Goal: Task Accomplishment & Management: Use online tool/utility

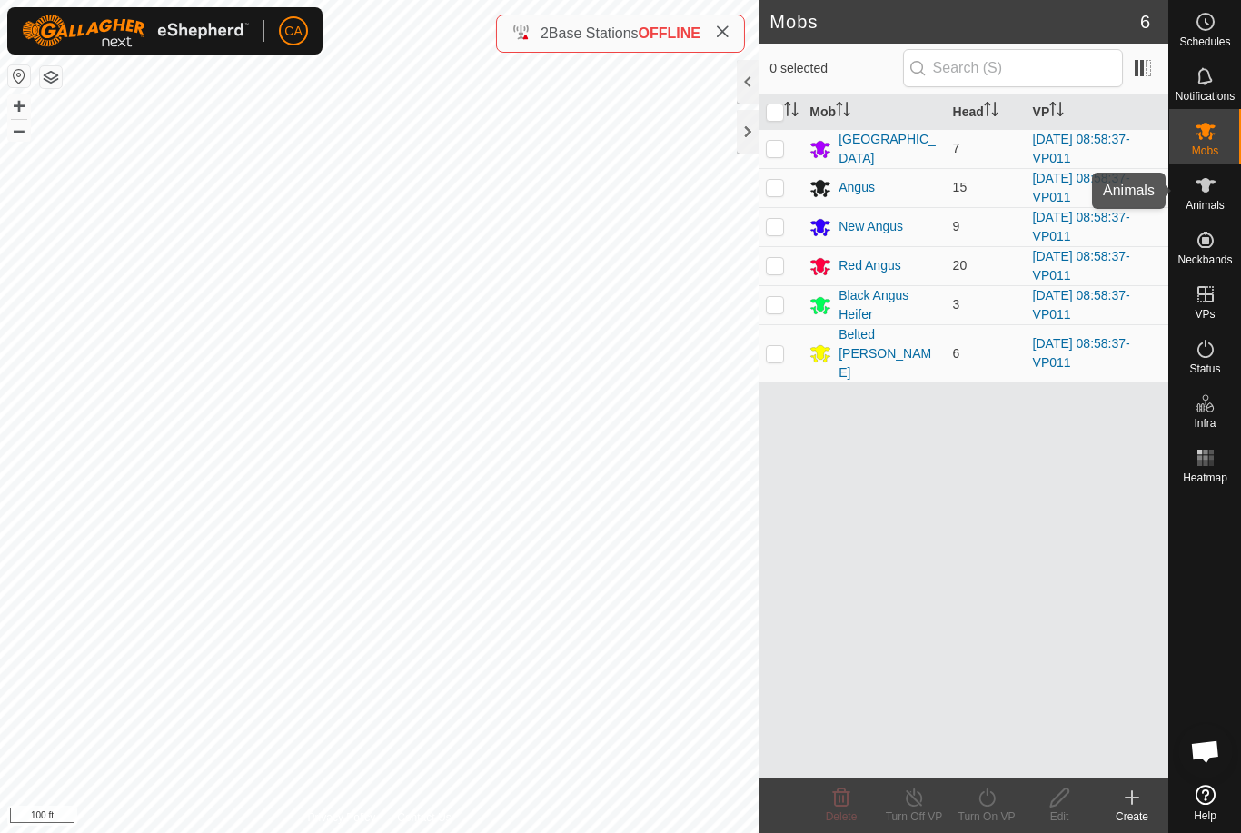
click at [1199, 200] on span "Animals" at bounding box center [1205, 205] width 39 height 11
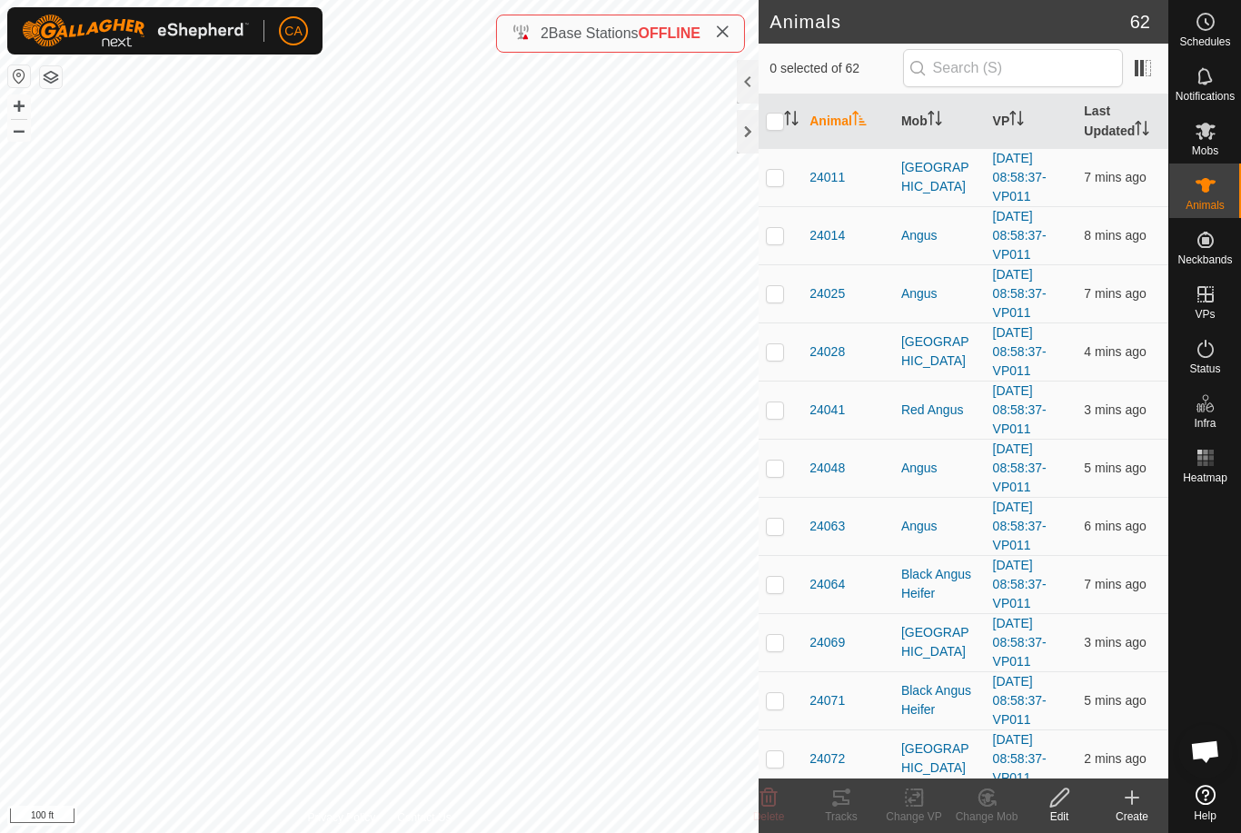
click at [764, 180] on td at bounding box center [781, 177] width 44 height 58
checkbox input "true"
click at [771, 241] on p-checkbox at bounding box center [775, 235] width 18 height 15
checkbox input "true"
click at [777, 307] on td at bounding box center [781, 293] width 44 height 58
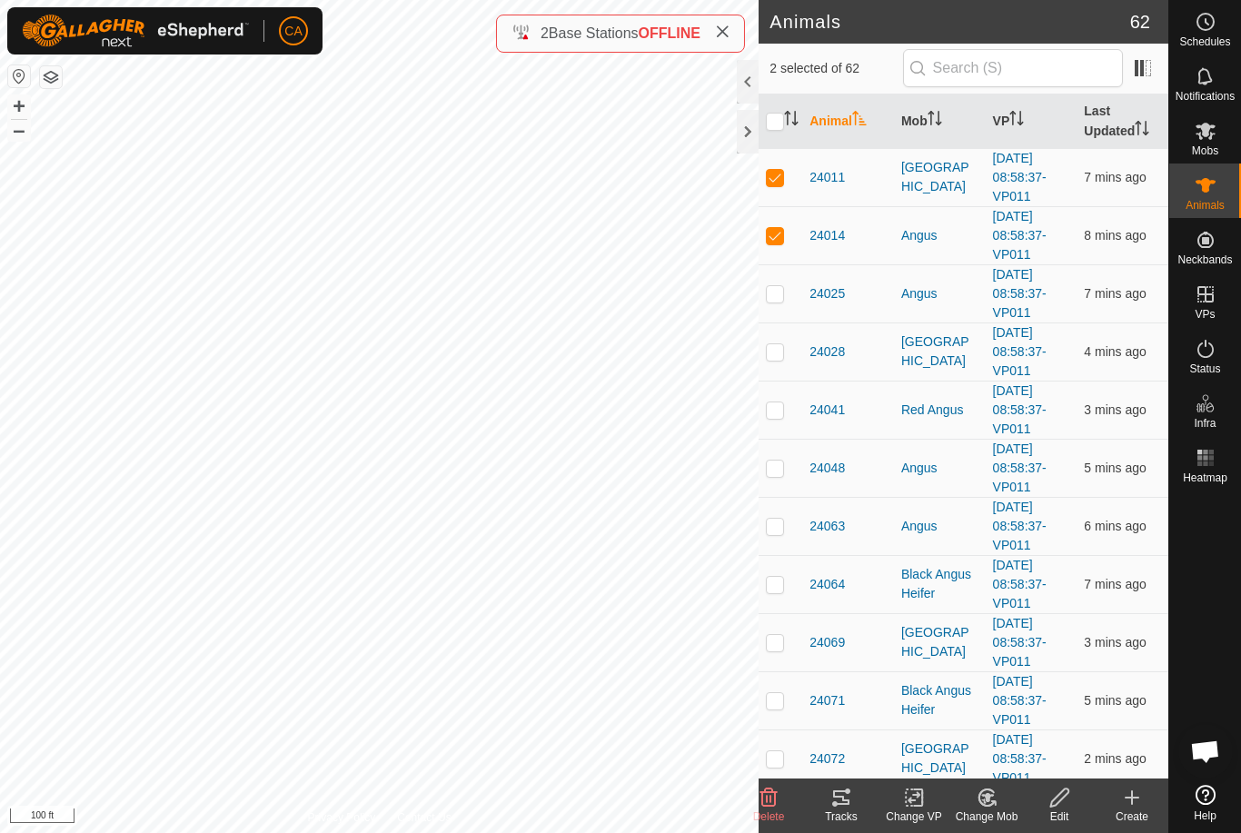
checkbox input "true"
click at [774, 370] on td at bounding box center [781, 352] width 44 height 58
checkbox input "true"
click at [783, 420] on td at bounding box center [781, 410] width 44 height 58
checkbox input "true"
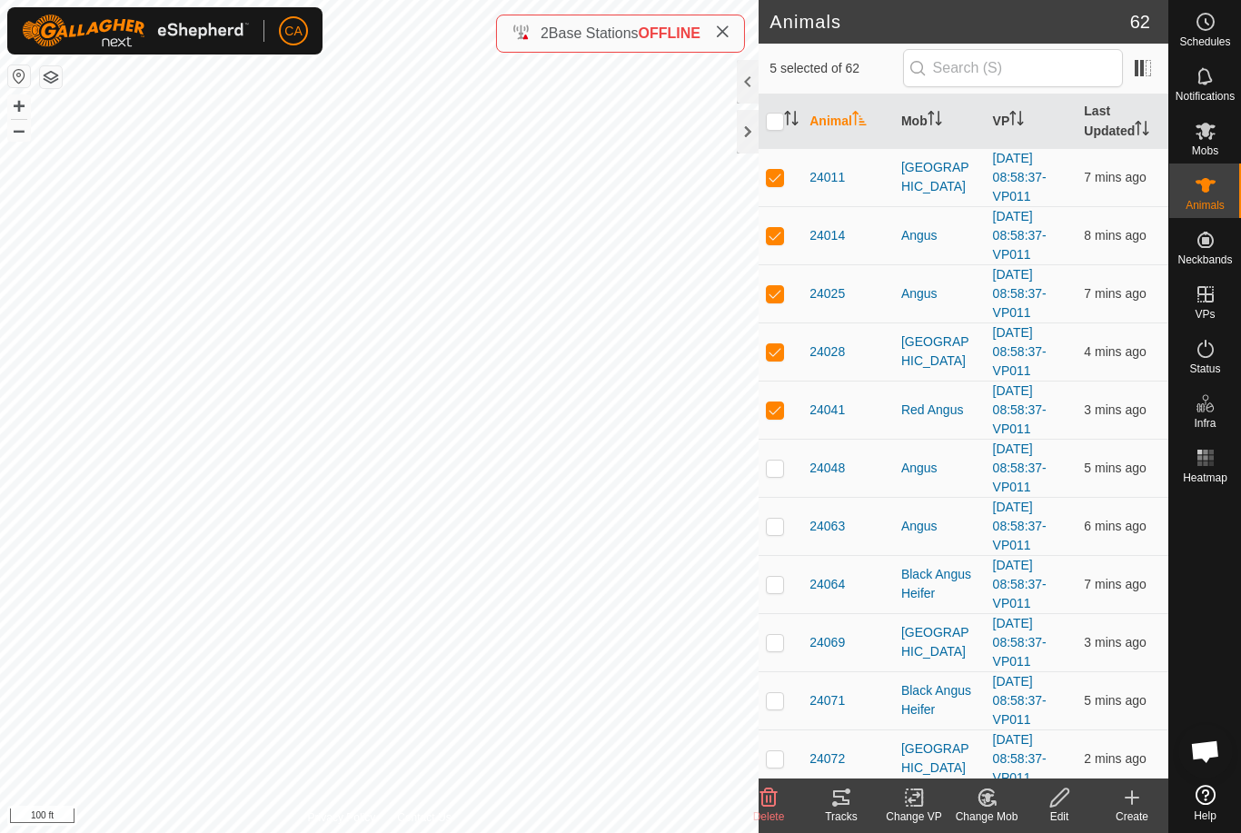
click at [780, 479] on td at bounding box center [781, 468] width 44 height 58
checkbox input "true"
click at [775, 542] on td at bounding box center [781, 526] width 44 height 58
checkbox input "true"
click at [785, 597] on td at bounding box center [781, 584] width 44 height 58
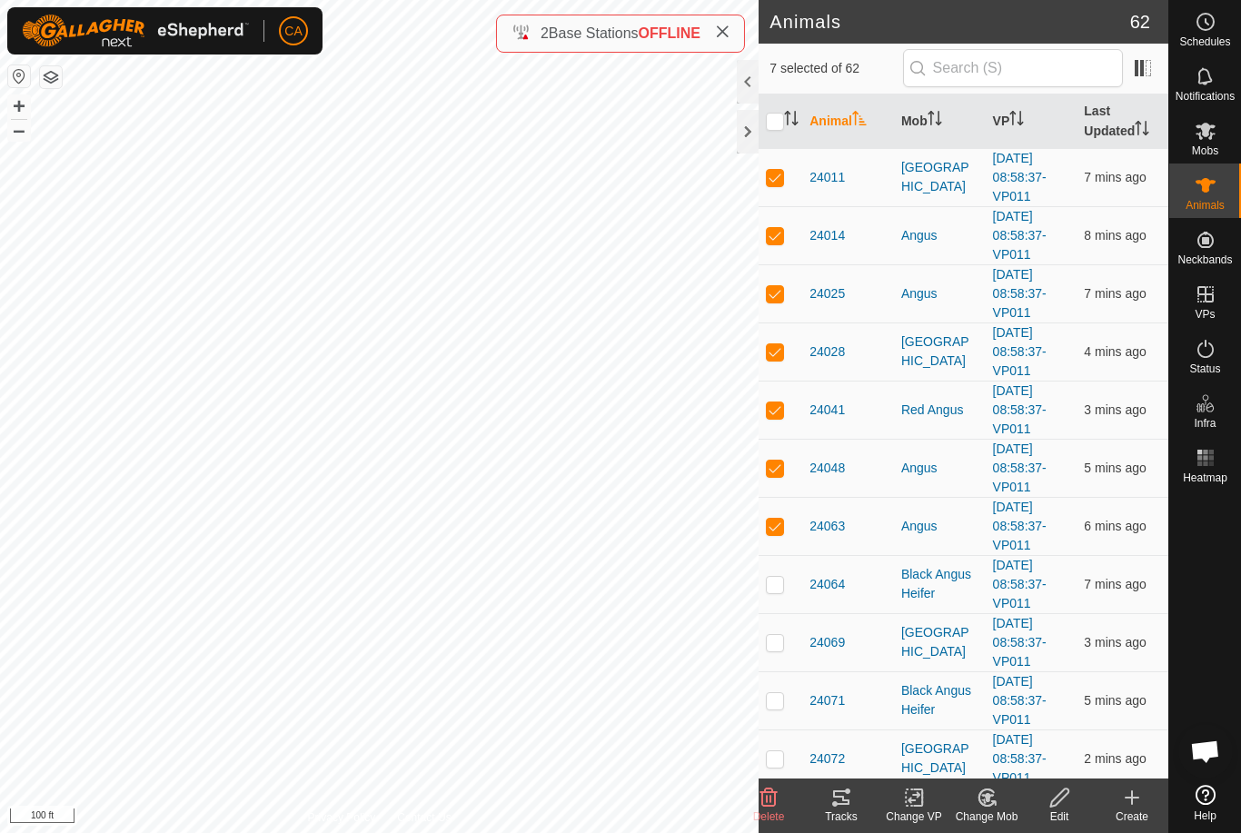
checkbox input "true"
click at [771, 650] on p-checkbox at bounding box center [775, 642] width 18 height 15
checkbox input "true"
click at [779, 710] on td at bounding box center [781, 700] width 44 height 58
checkbox input "true"
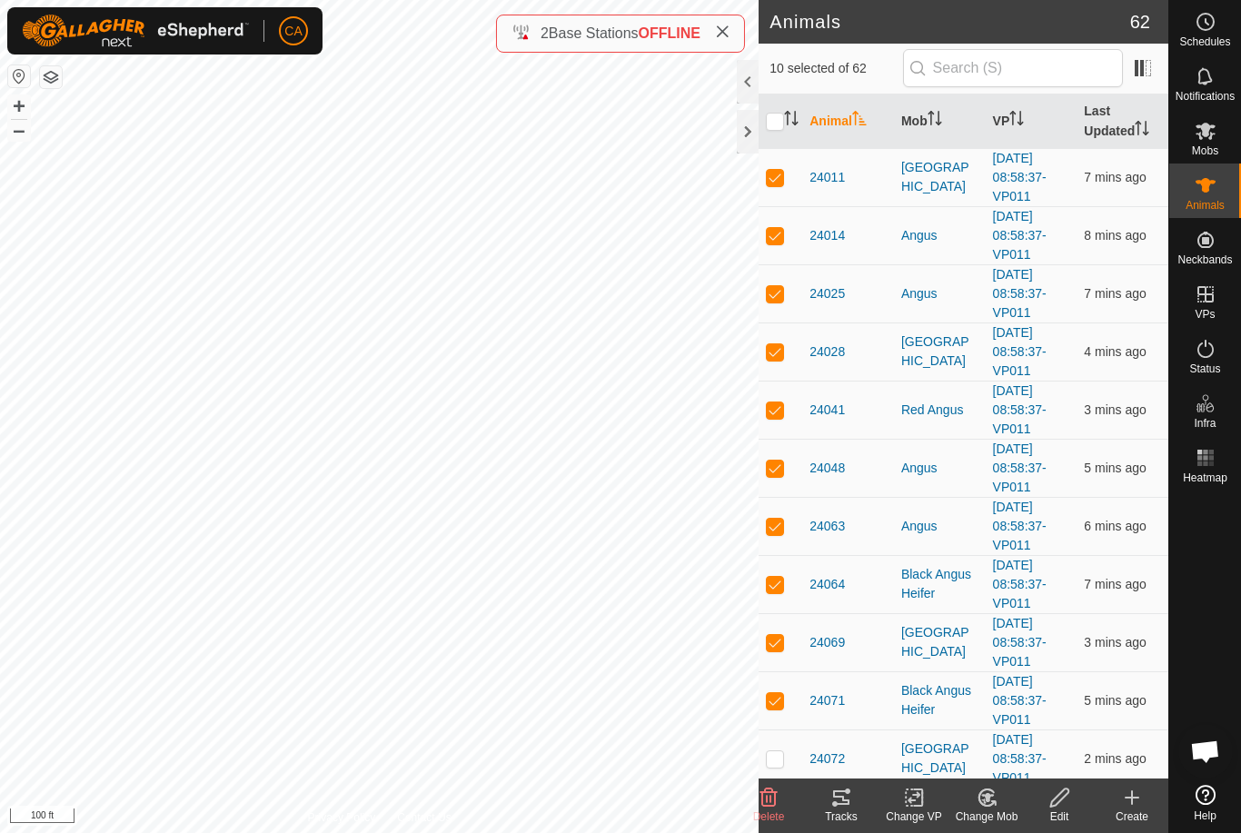
click at [846, 807] on icon at bounding box center [841, 798] width 22 height 22
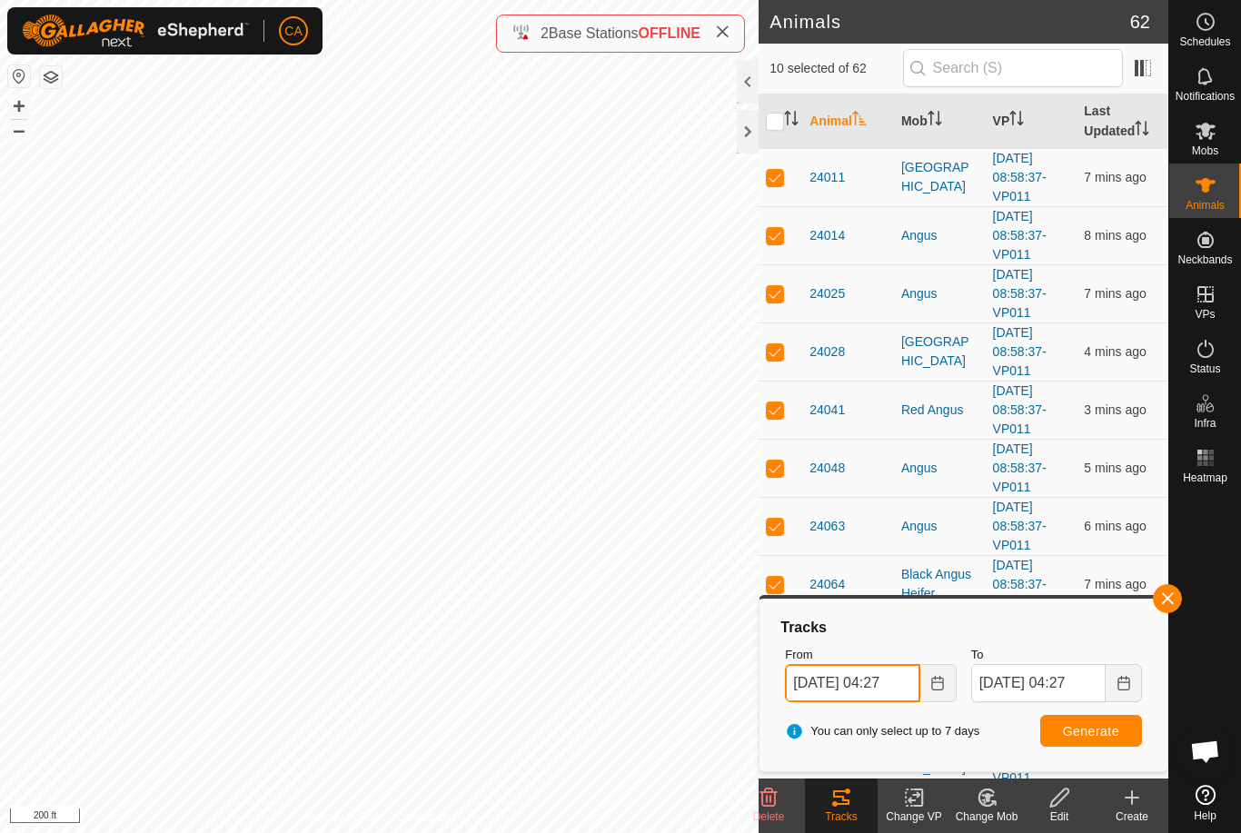
click at [867, 677] on input "[DATE] 04:27" at bounding box center [852, 683] width 134 height 38
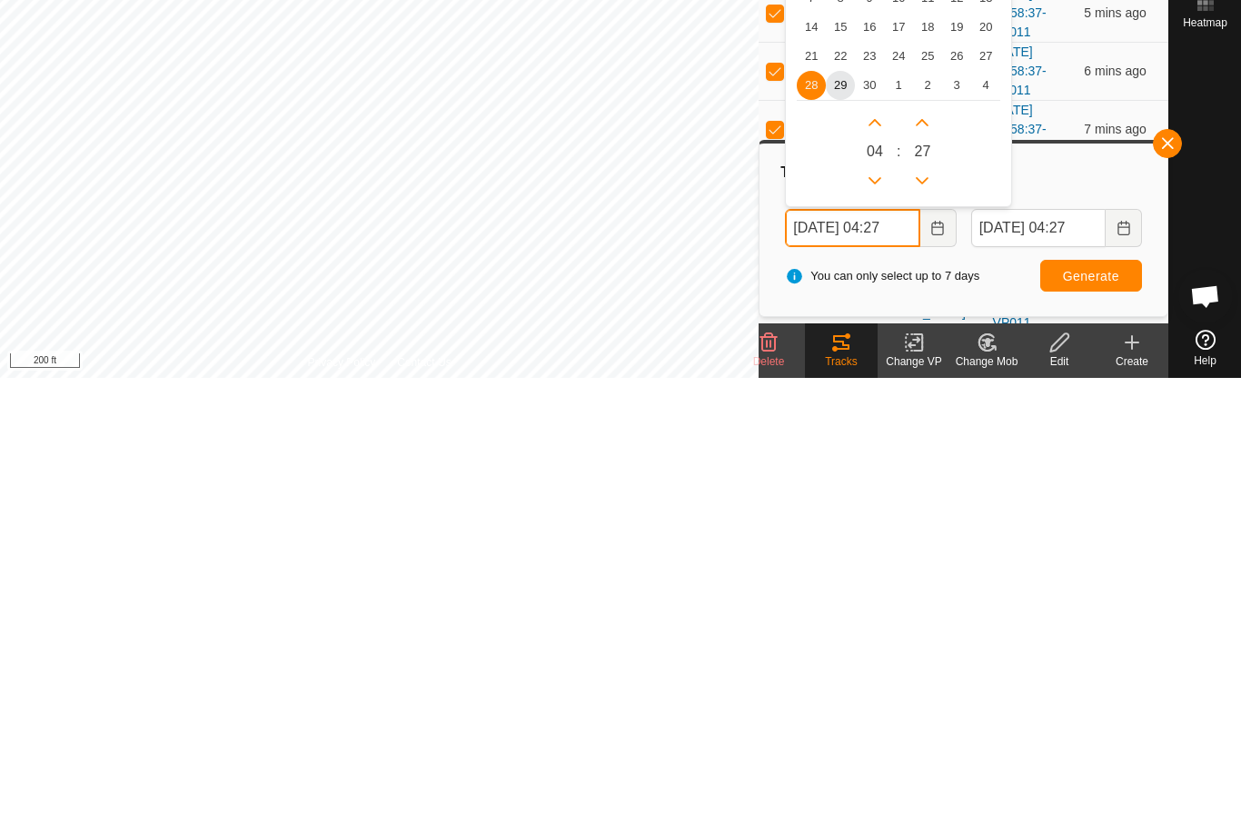
click at [883, 621] on button "Previous Hour" at bounding box center [874, 635] width 29 height 29
click at [881, 629] on icon "Previous Hour" at bounding box center [875, 636] width 15 height 15
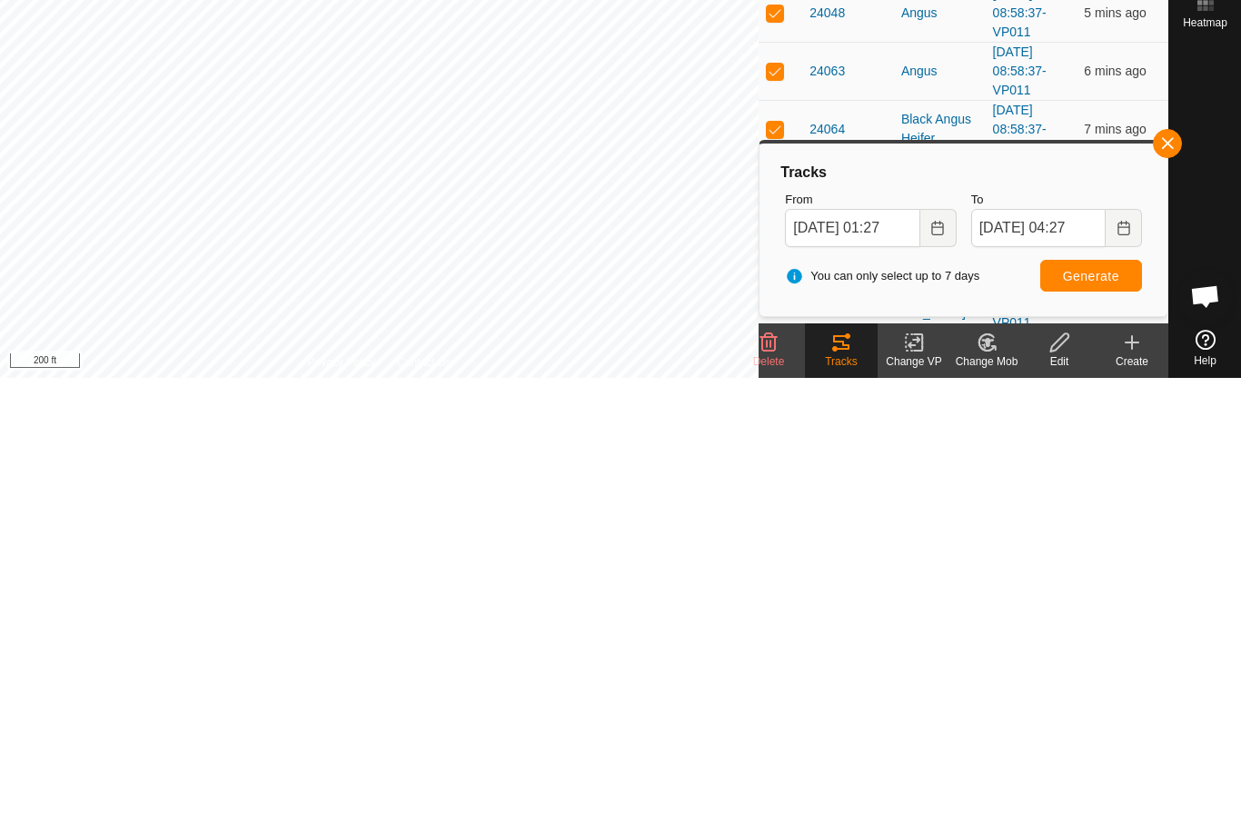
click at [1109, 724] on span "Generate" at bounding box center [1091, 731] width 56 height 15
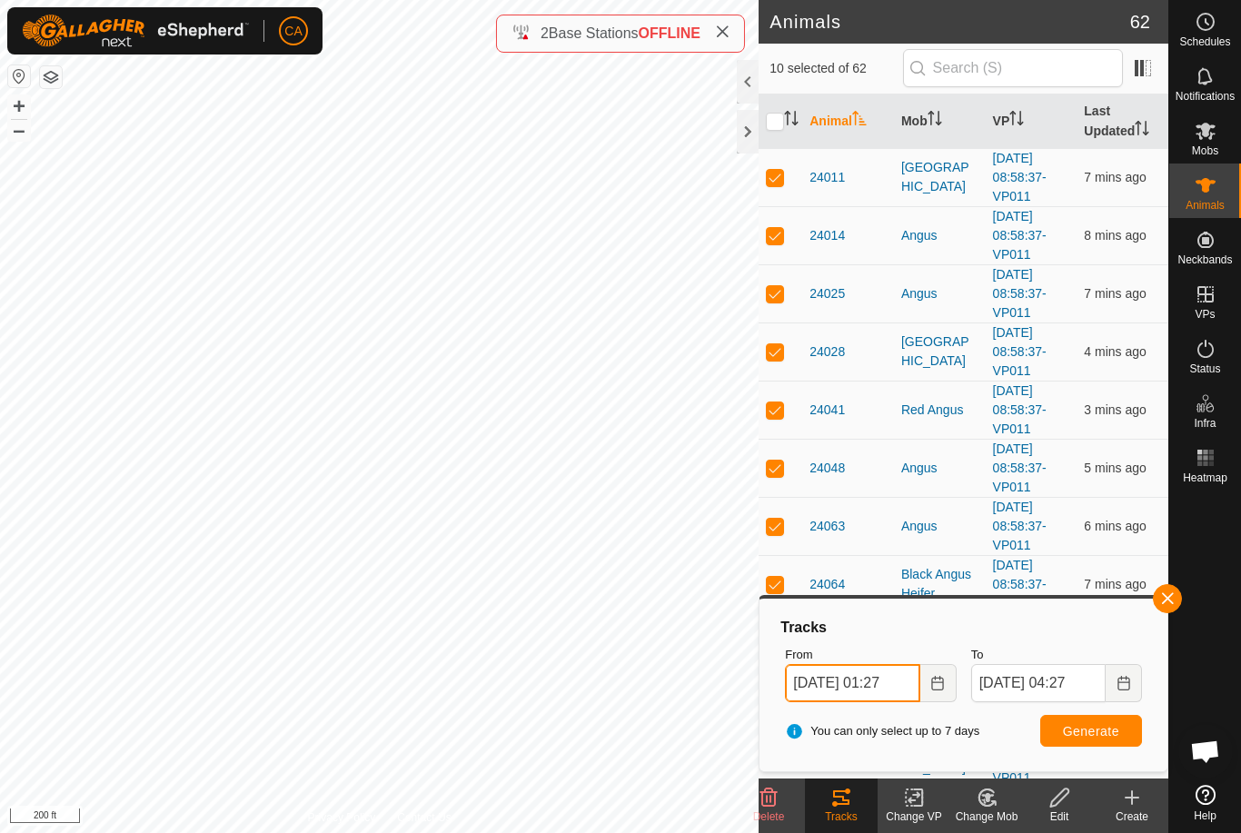
click at [866, 687] on input "[DATE] 01:27" at bounding box center [852, 683] width 134 height 38
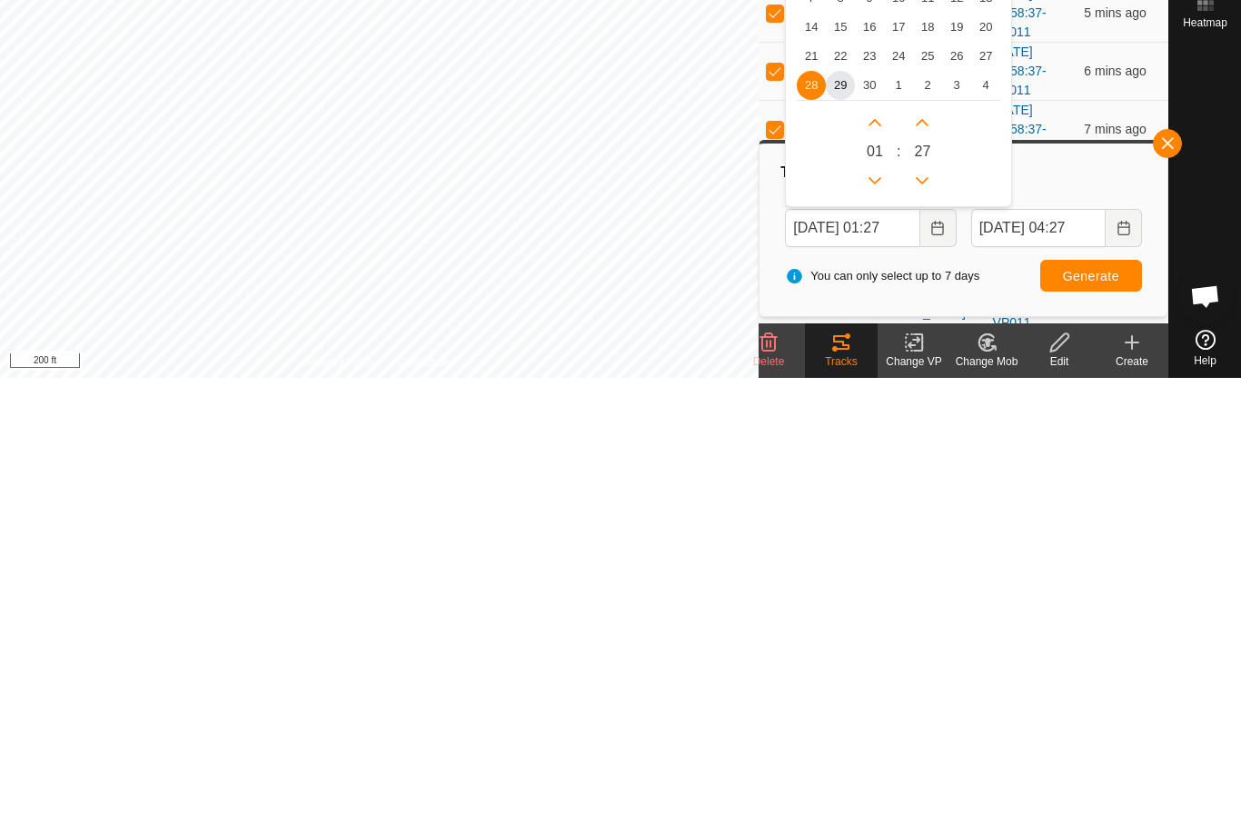
click at [839, 526] on span "29" at bounding box center [840, 540] width 29 height 29
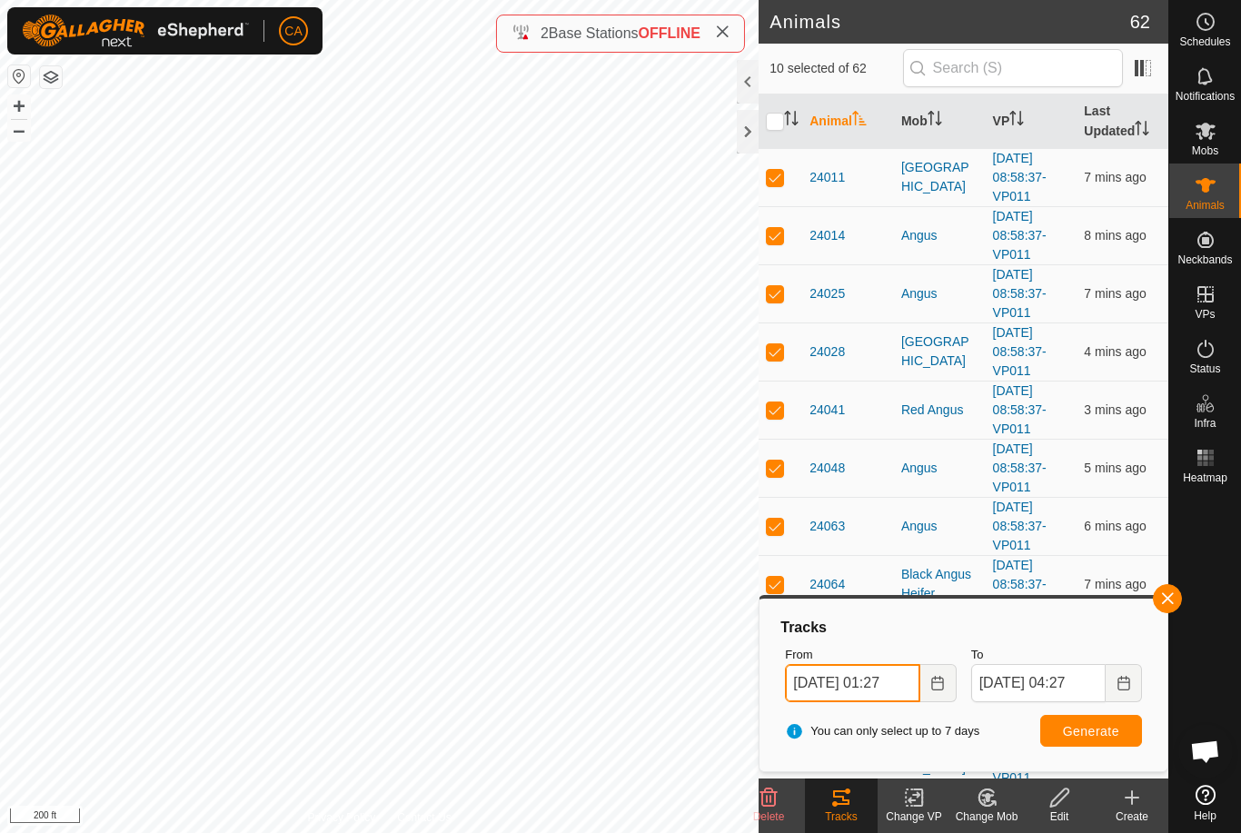
click at [841, 680] on input "[DATE] 01:27" at bounding box center [852, 683] width 134 height 38
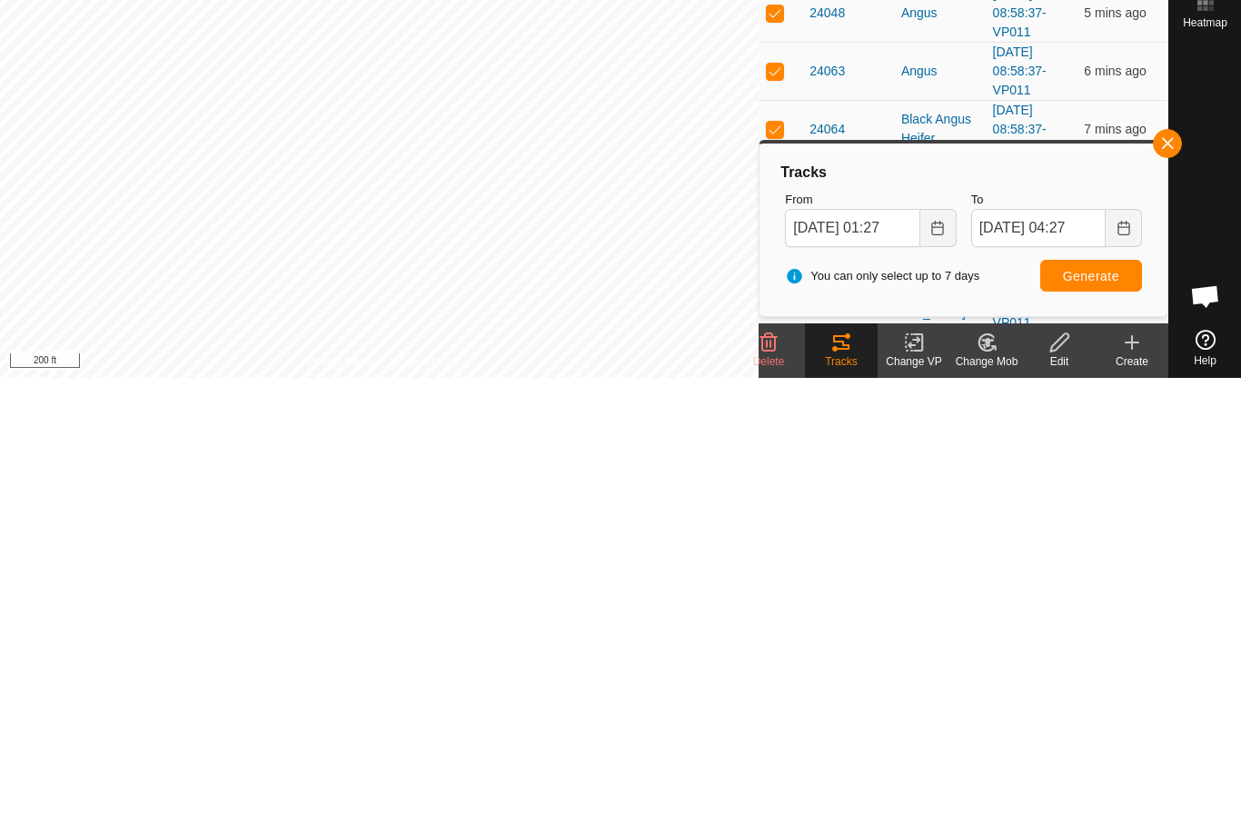
click at [1100, 724] on span "Generate" at bounding box center [1091, 731] width 56 height 15
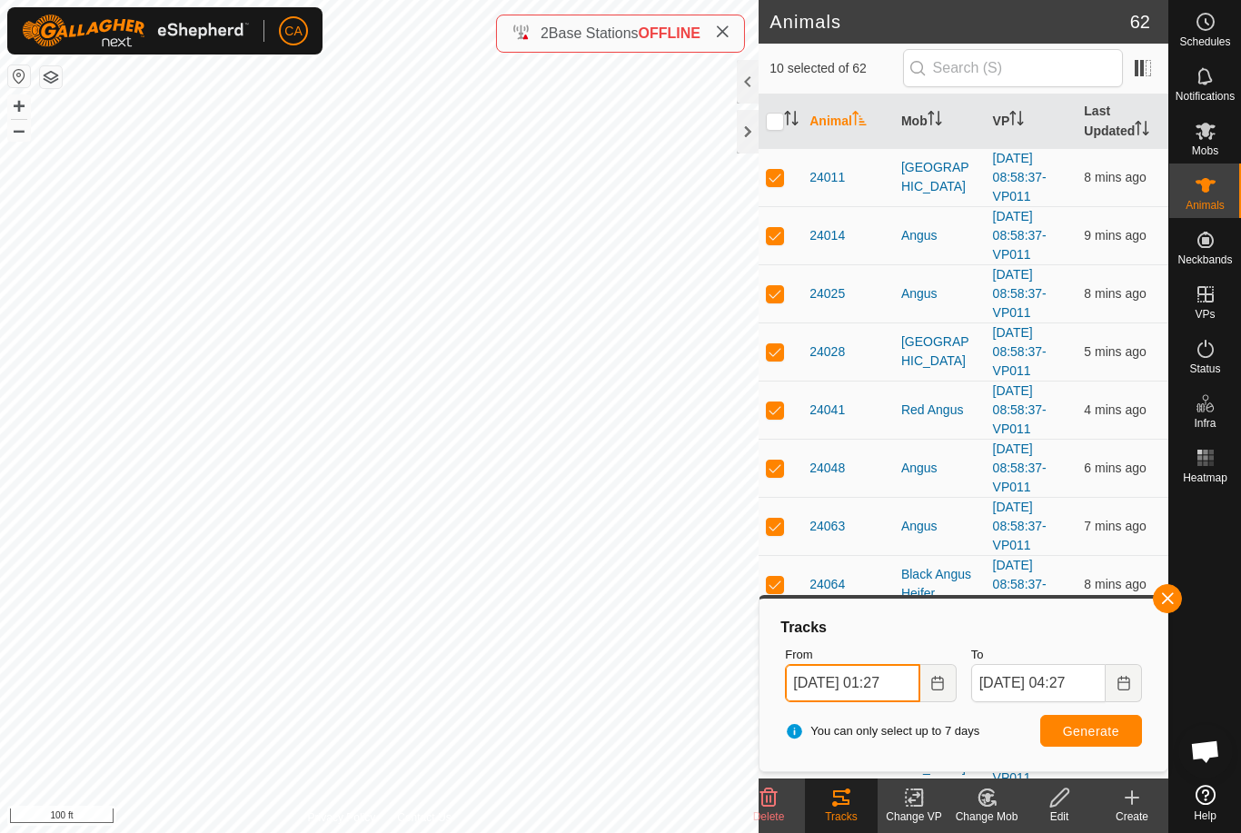
click at [877, 687] on input "[DATE] 01:27" at bounding box center [852, 683] width 134 height 38
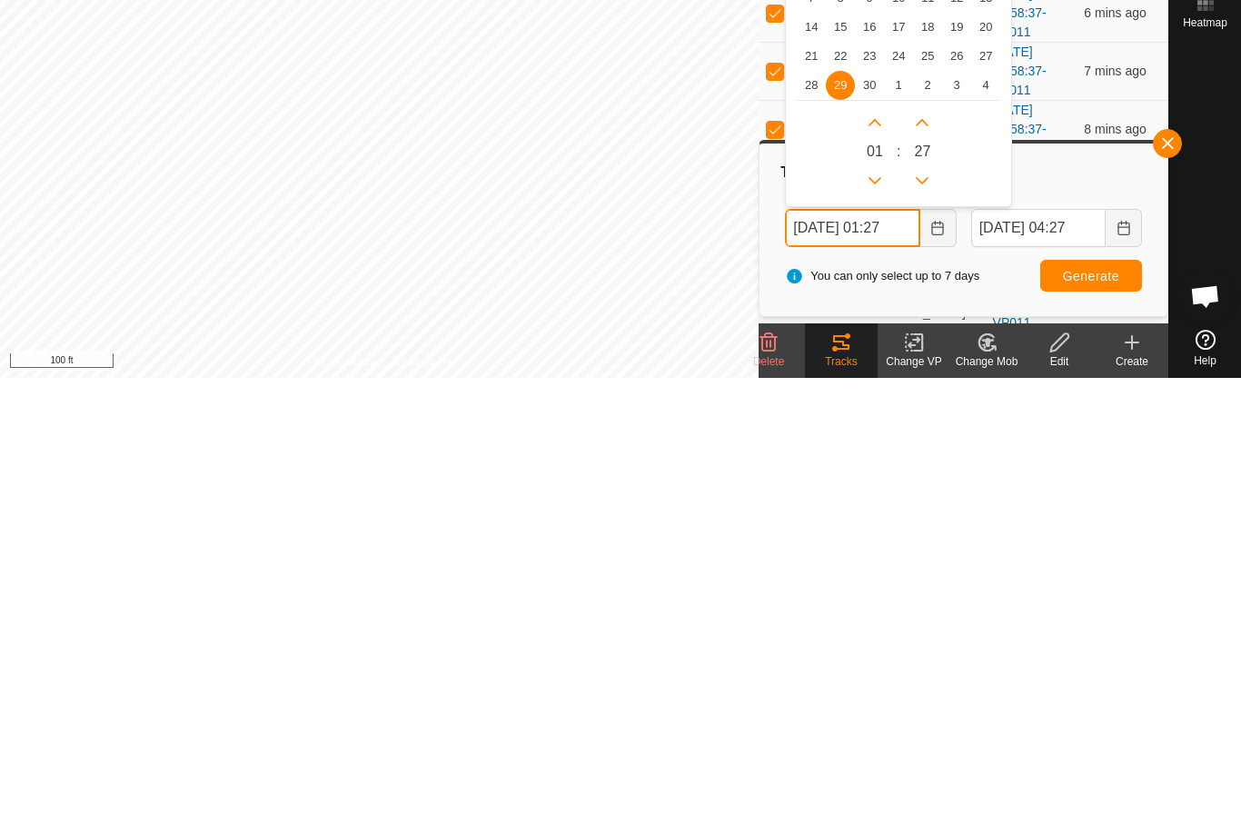
click at [883, 621] on button "Previous Hour" at bounding box center [874, 635] width 29 height 29
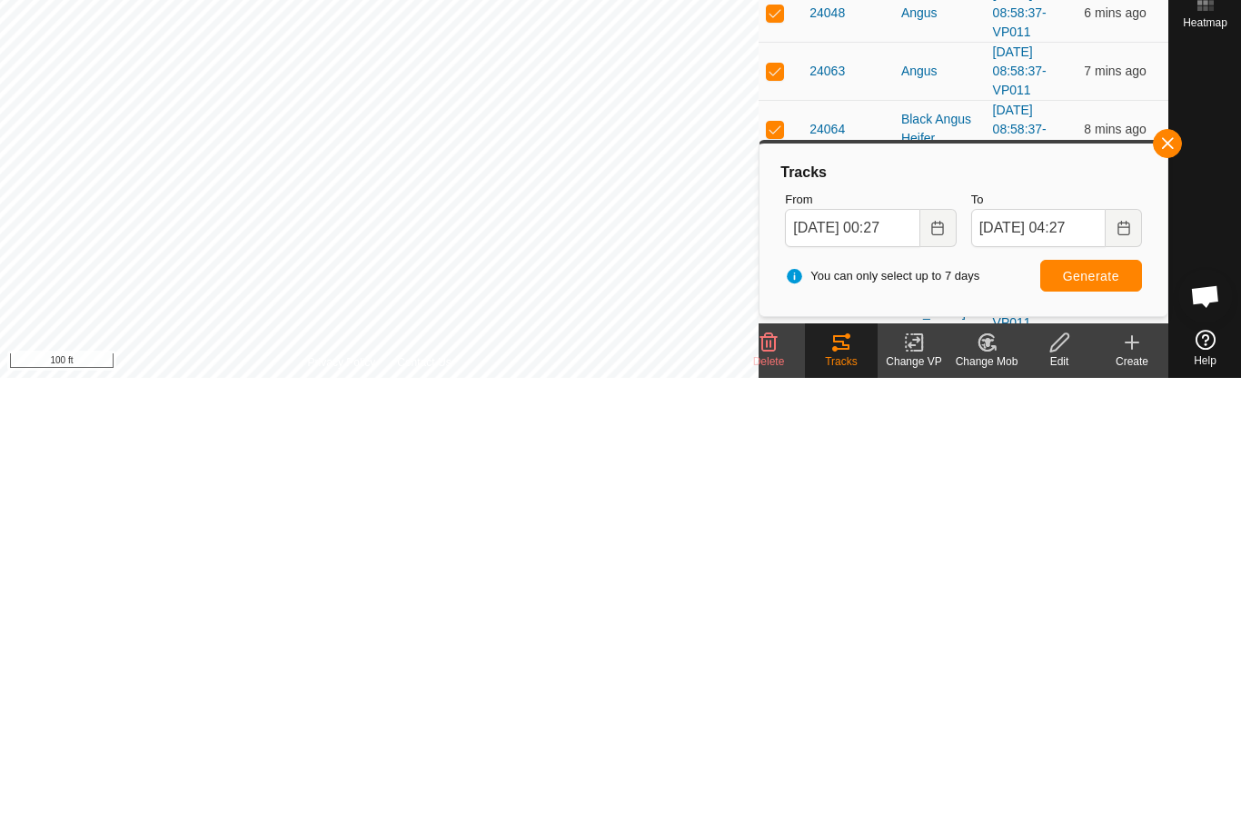
click at [1107, 724] on span "Generate" at bounding box center [1091, 731] width 56 height 15
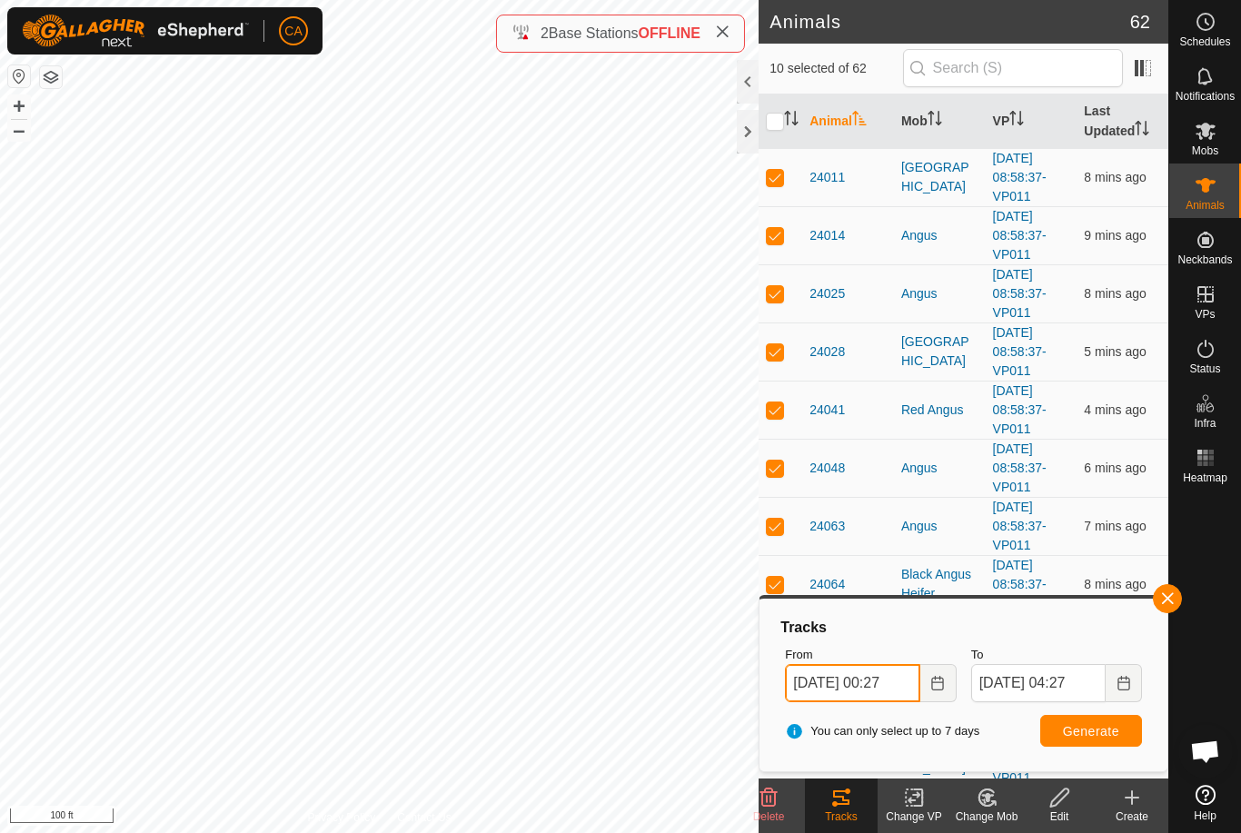
click at [878, 683] on input "[DATE] 00:27" at bounding box center [852, 683] width 134 height 38
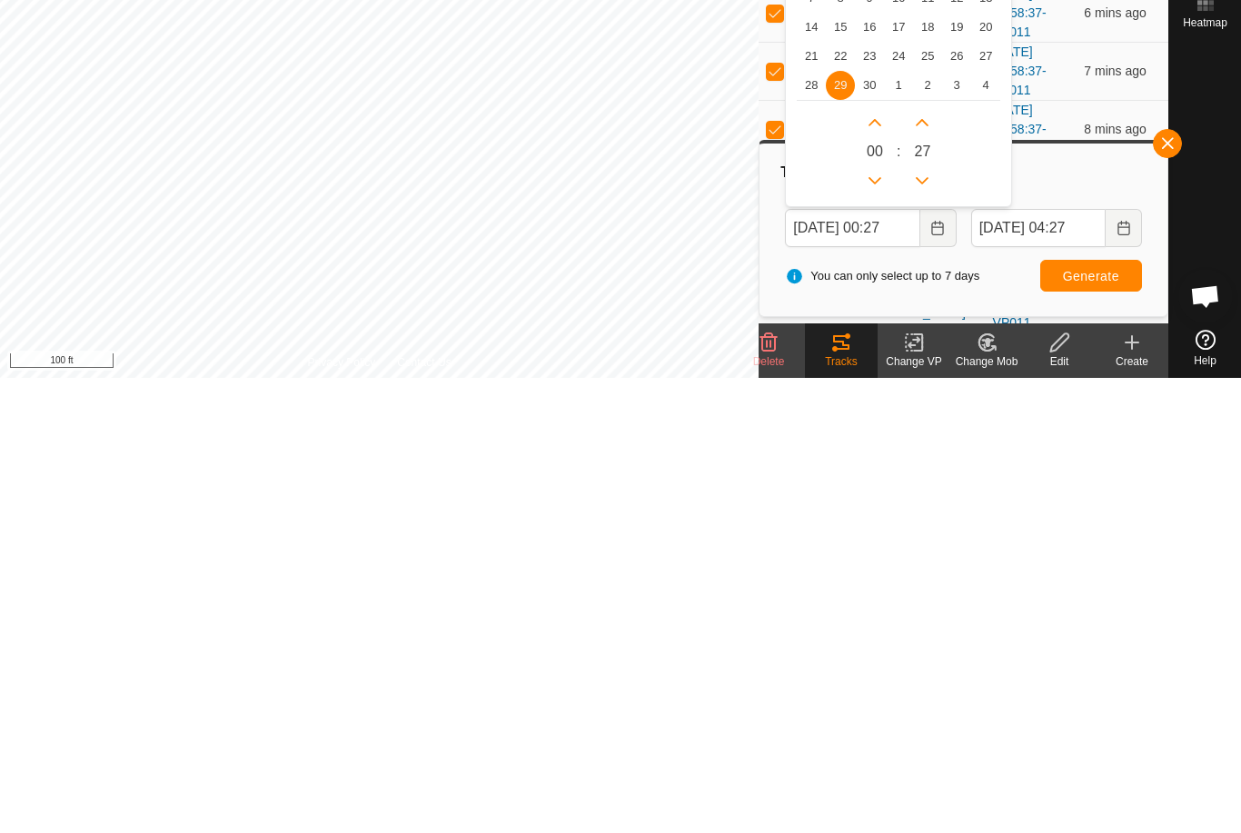
click at [816, 526] on span "28" at bounding box center [811, 540] width 29 height 29
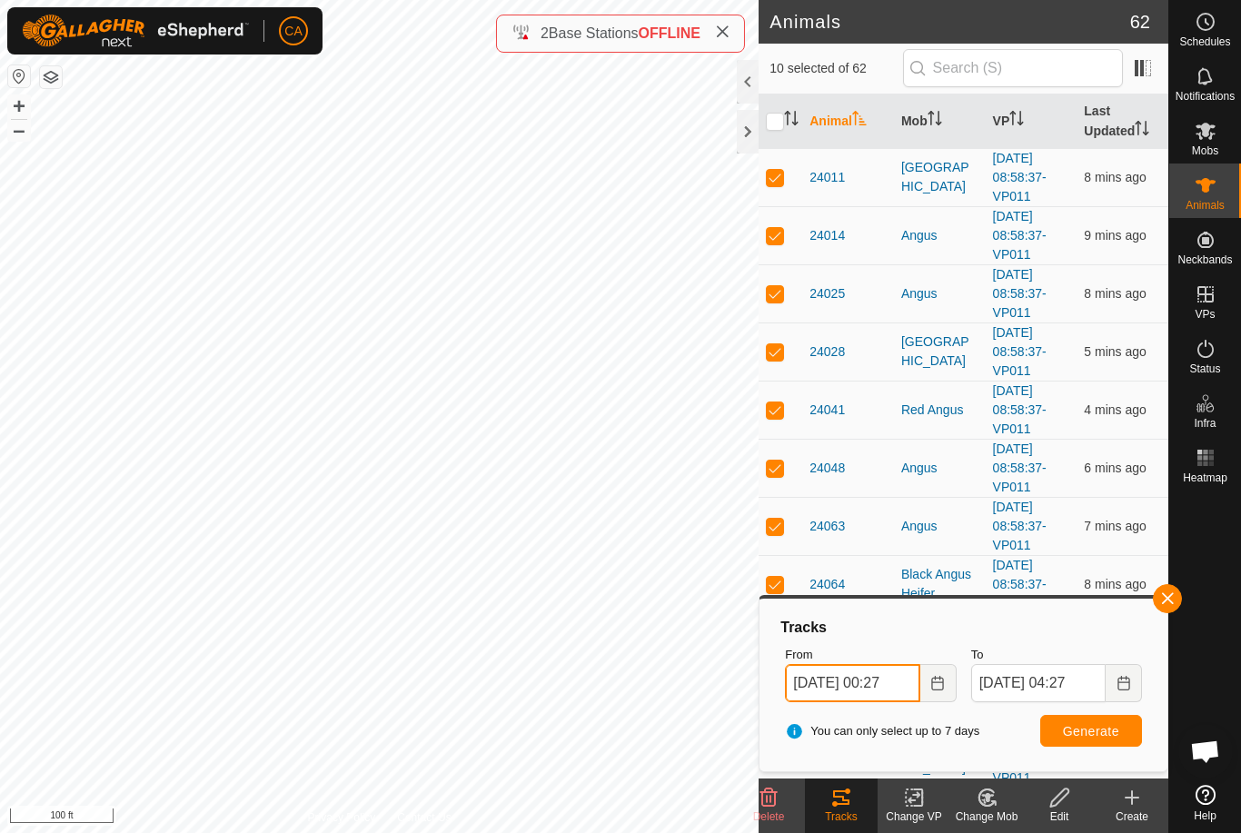
click at [845, 680] on input "[DATE] 00:27" at bounding box center [852, 683] width 134 height 38
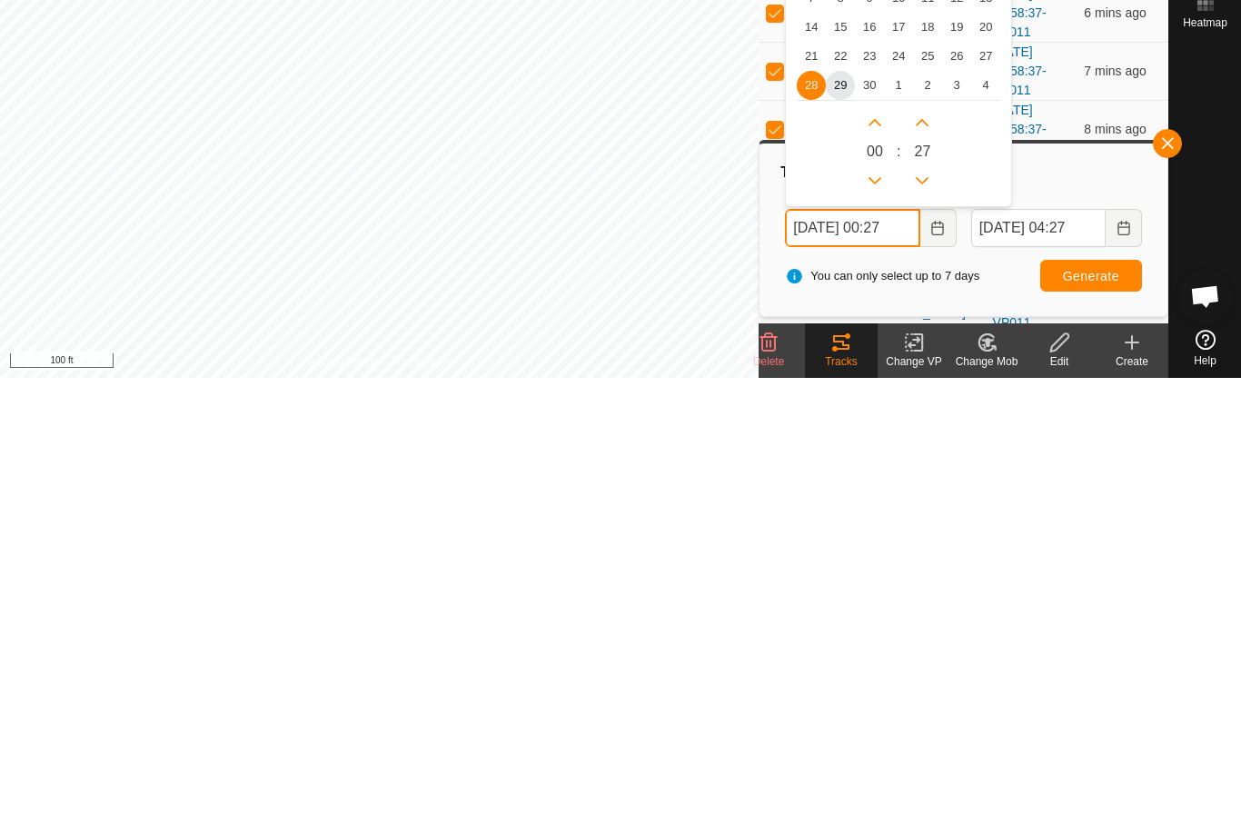
click at [867, 621] on button "Previous Hour" at bounding box center [874, 635] width 29 height 29
click at [872, 629] on icon "Previous Hour" at bounding box center [875, 636] width 15 height 15
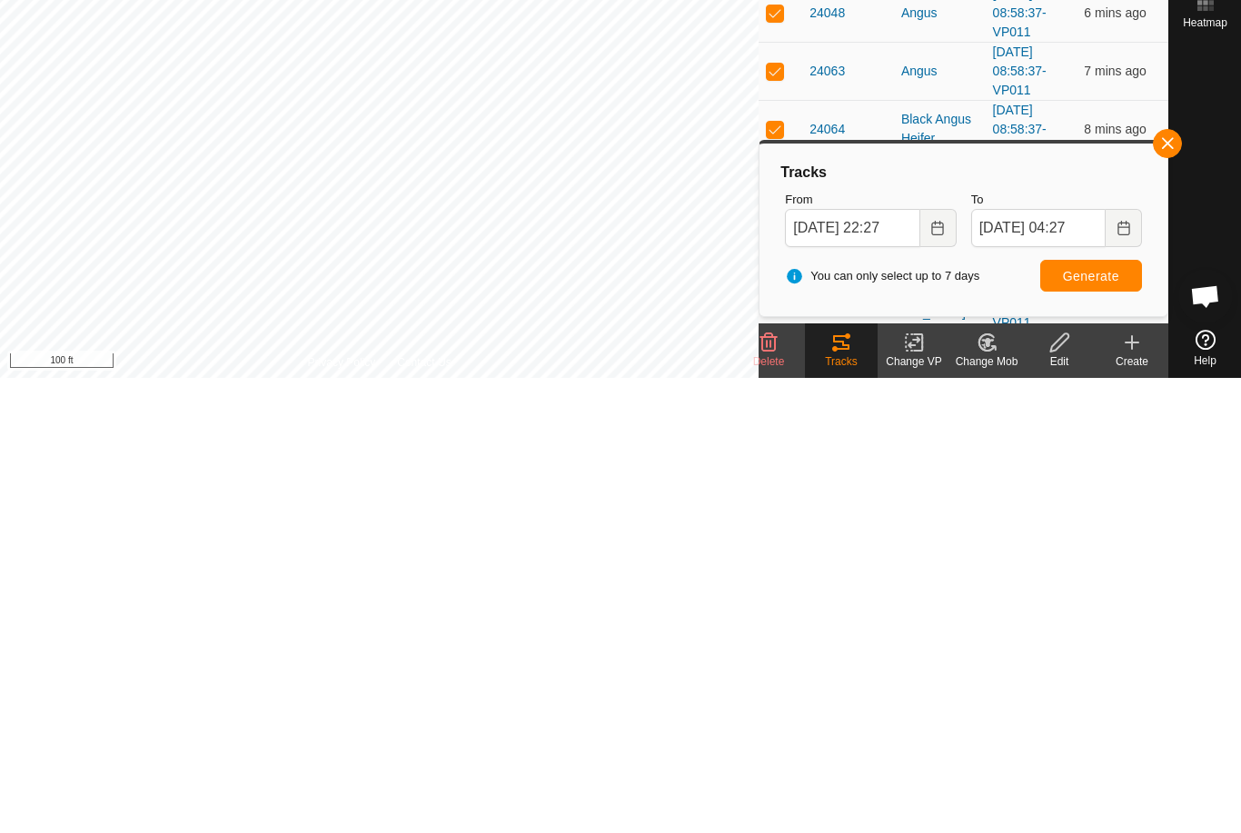
click at [1117, 724] on span "Generate" at bounding box center [1091, 731] width 56 height 15
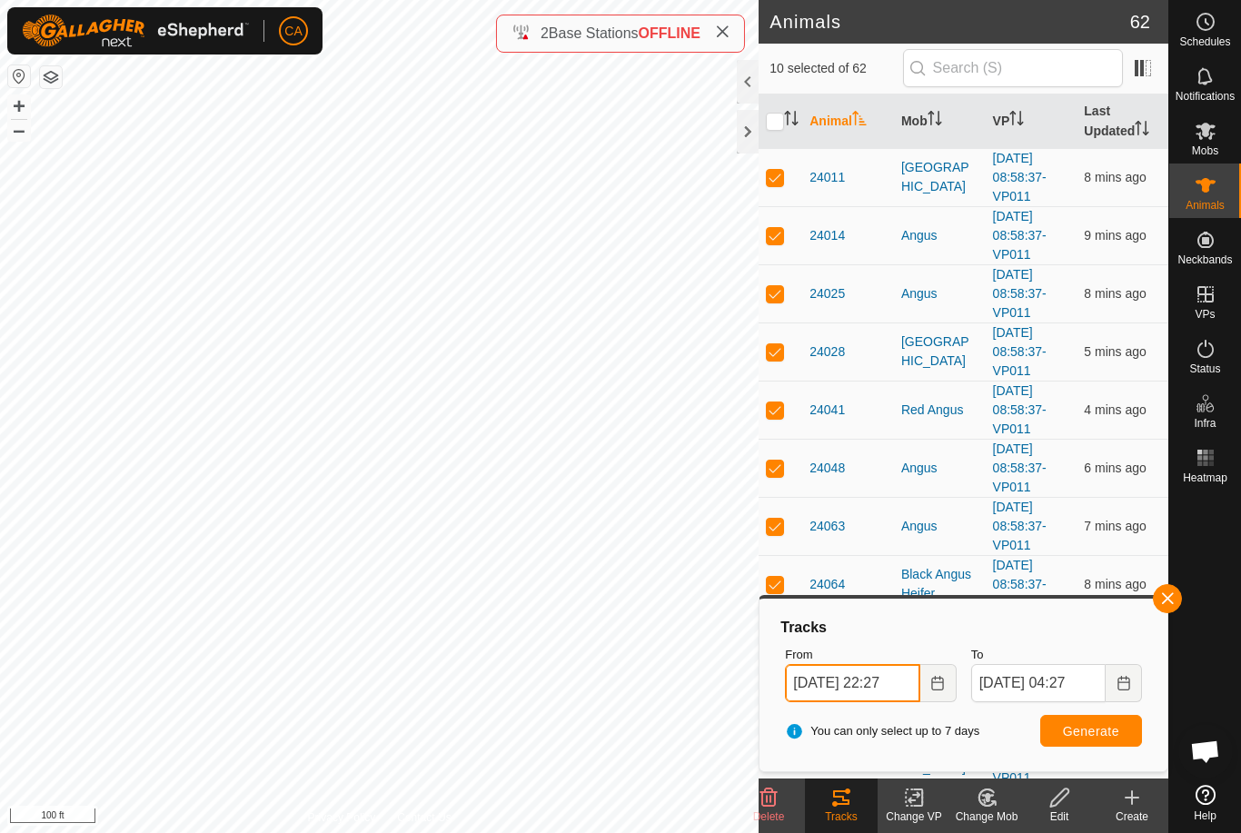
click at [876, 680] on input "[DATE] 22:27" at bounding box center [852, 683] width 134 height 38
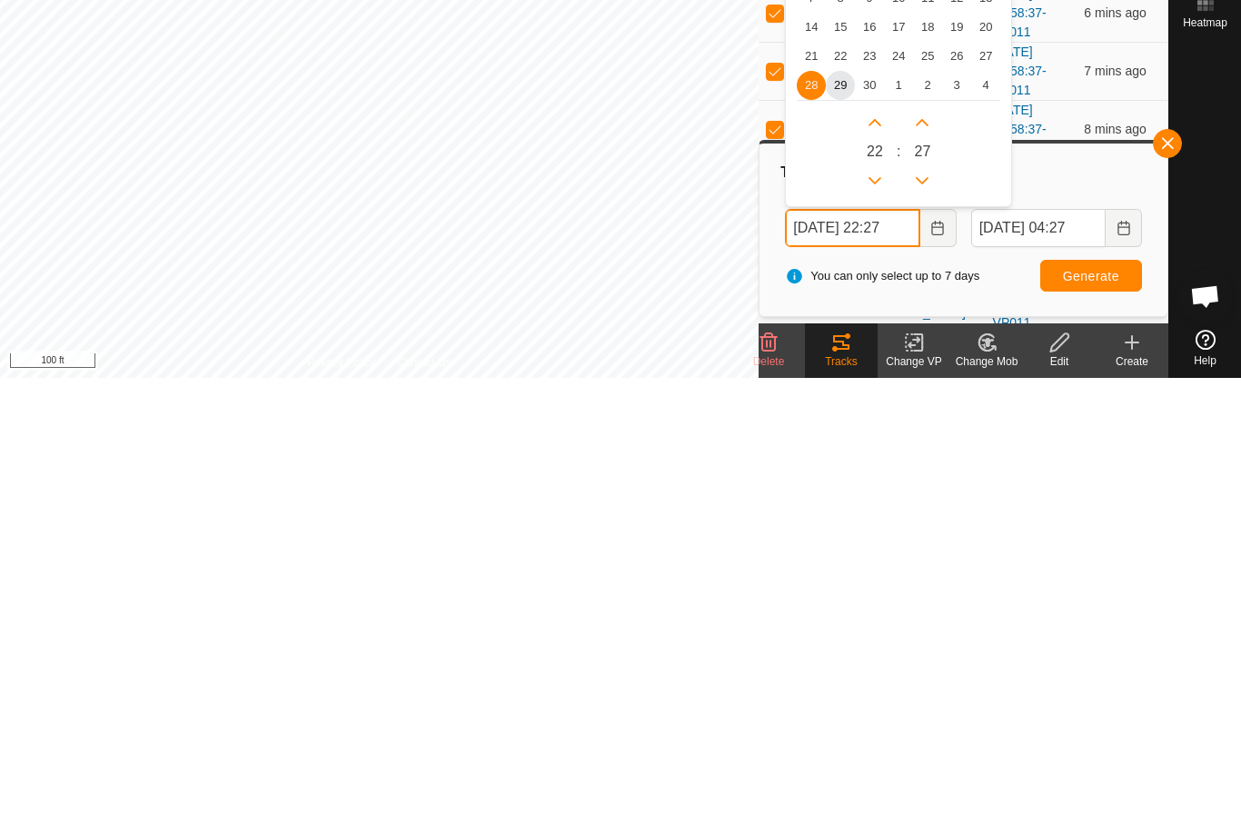
click at [878, 629] on icon "Previous Hour" at bounding box center [875, 636] width 15 height 15
click at [877, 621] on button "Previous Hour" at bounding box center [874, 635] width 29 height 29
type input "[DATE] 20:27"
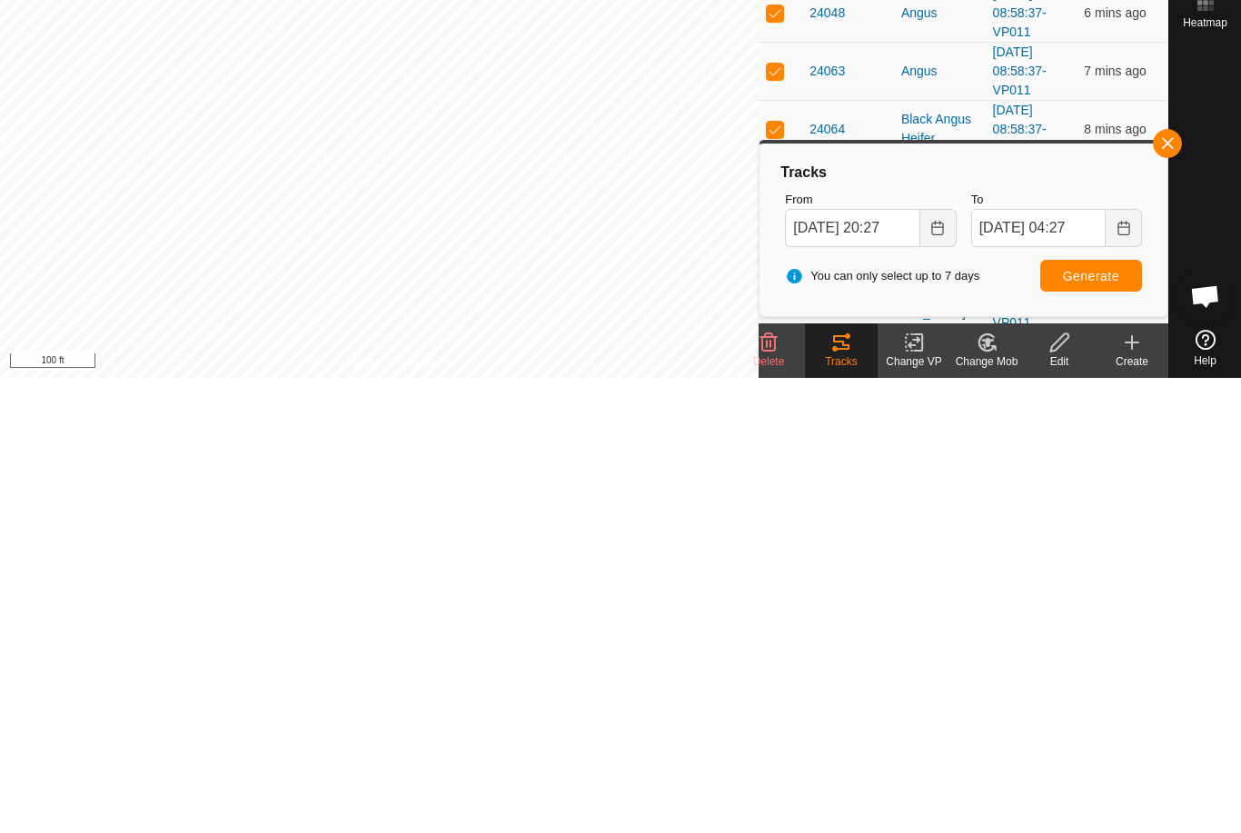
click at [1123, 715] on button "Generate" at bounding box center [1091, 731] width 102 height 32
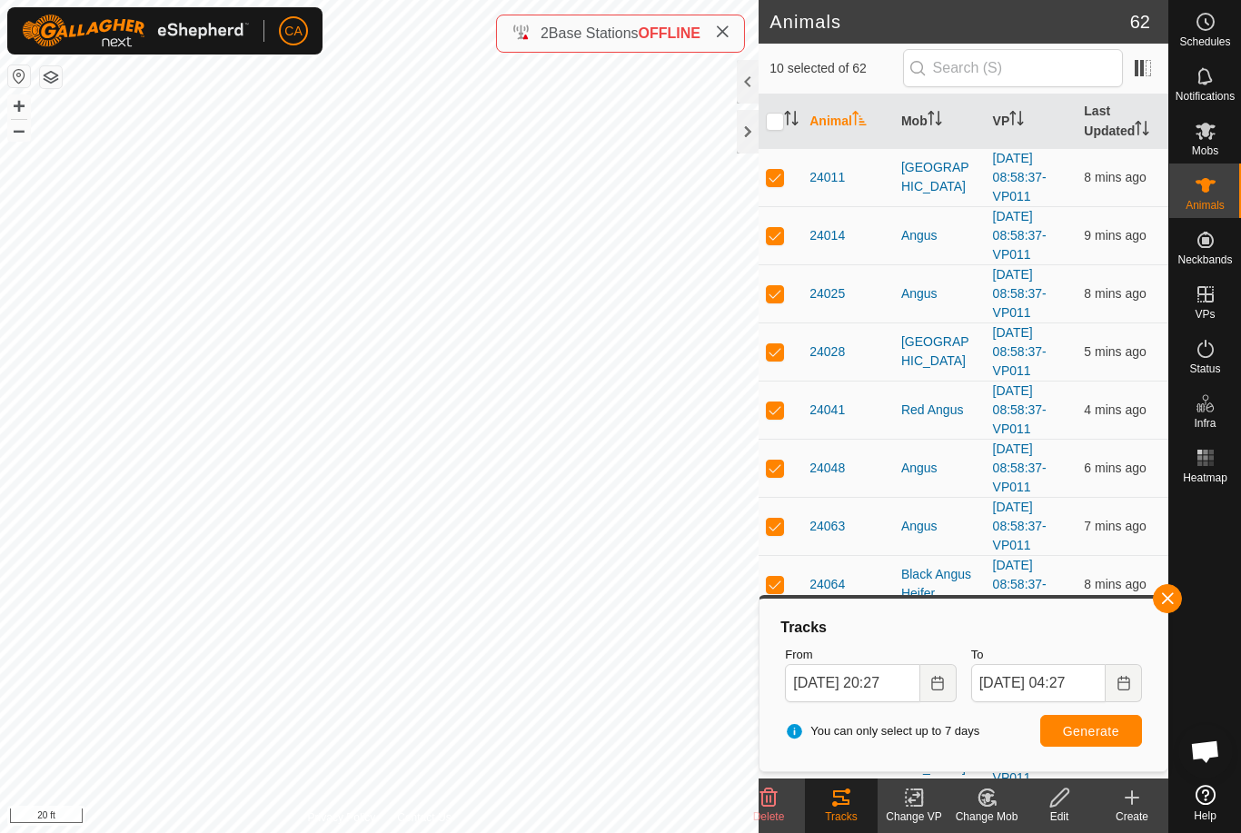
click at [780, 588] on p-checkbox at bounding box center [775, 584] width 18 height 15
checkbox input "false"
click at [776, 524] on p-checkbox at bounding box center [775, 526] width 18 height 15
checkbox input "false"
click at [781, 466] on p-checkbox at bounding box center [775, 468] width 18 height 15
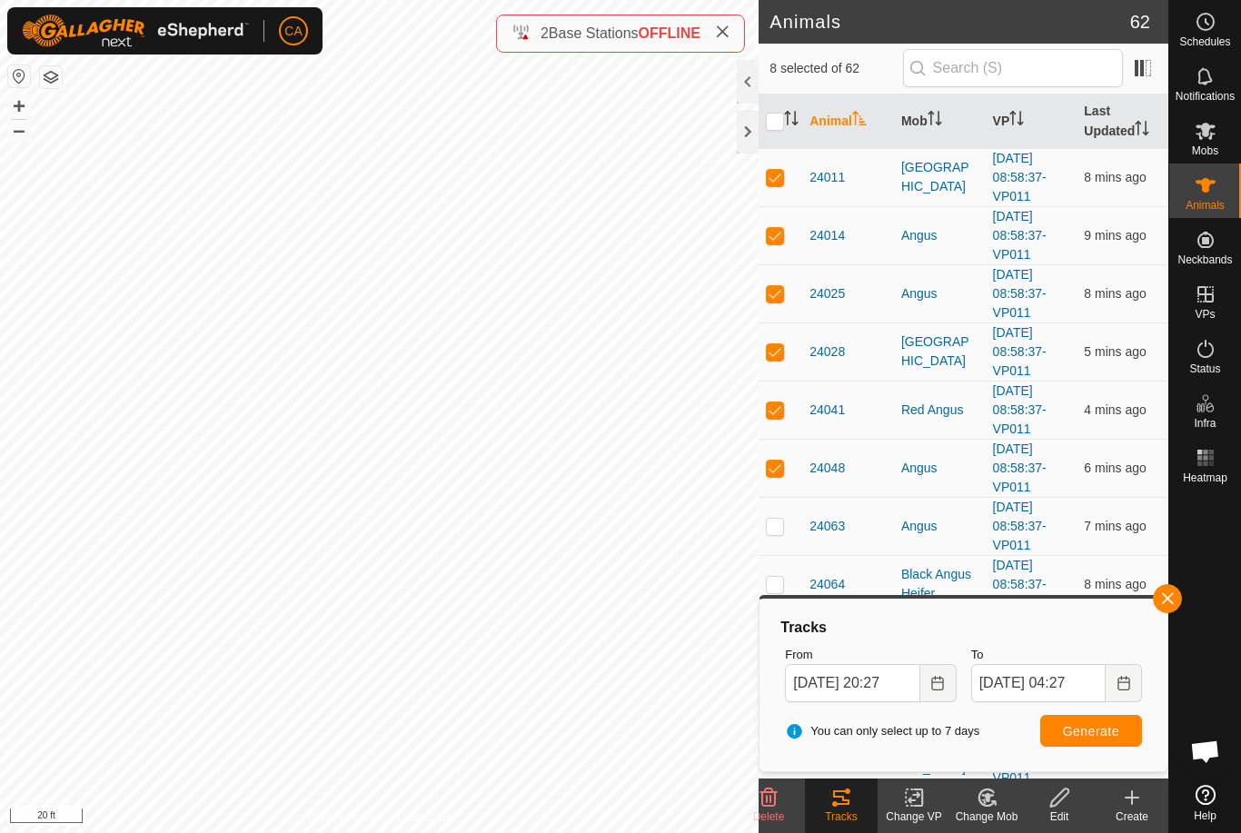
checkbox input "false"
click at [776, 414] on p-checkbox at bounding box center [775, 409] width 18 height 15
checkbox input "false"
click at [767, 352] on p-checkbox at bounding box center [775, 351] width 18 height 15
checkbox input "false"
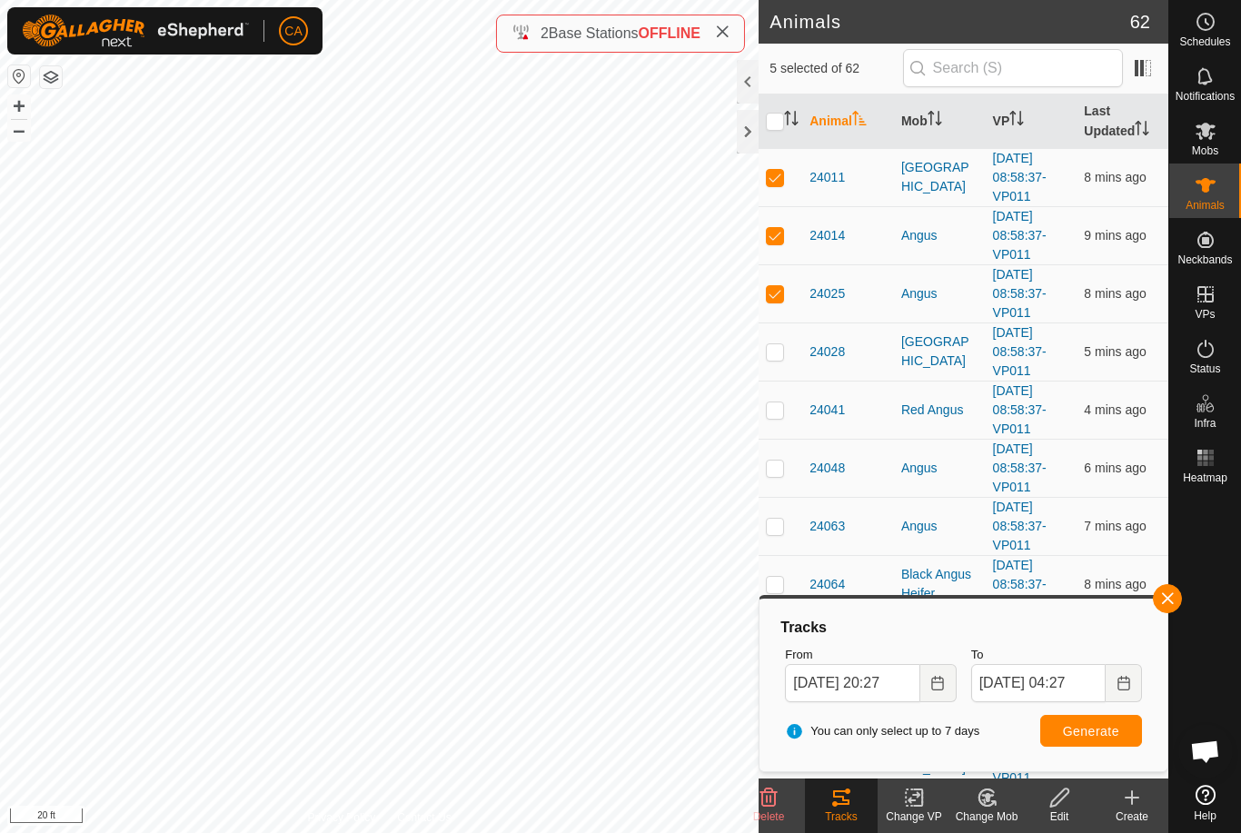
click at [772, 293] on p-checkbox at bounding box center [775, 293] width 18 height 15
checkbox input "false"
click at [769, 234] on p-checkbox at bounding box center [775, 235] width 18 height 15
checkbox input "false"
click at [772, 174] on p-checkbox at bounding box center [775, 177] width 18 height 15
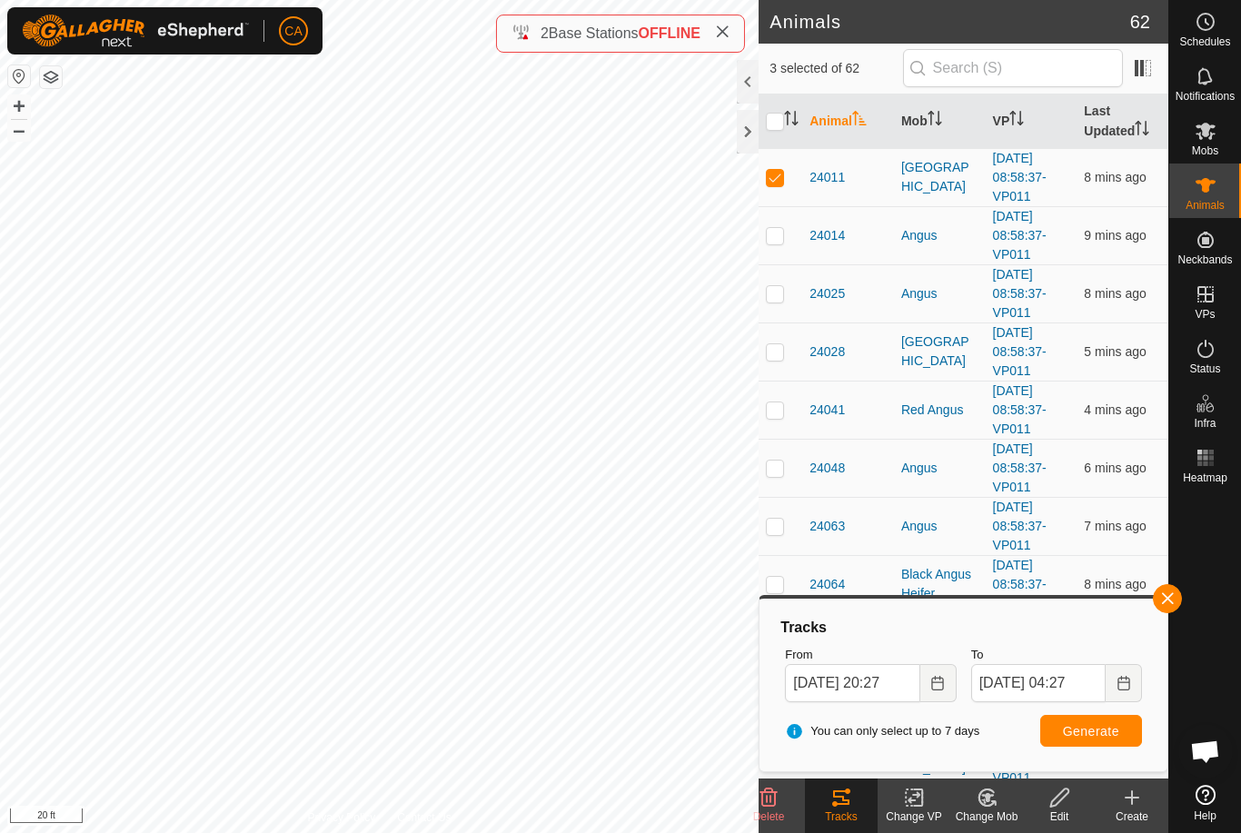
checkbox input "false"
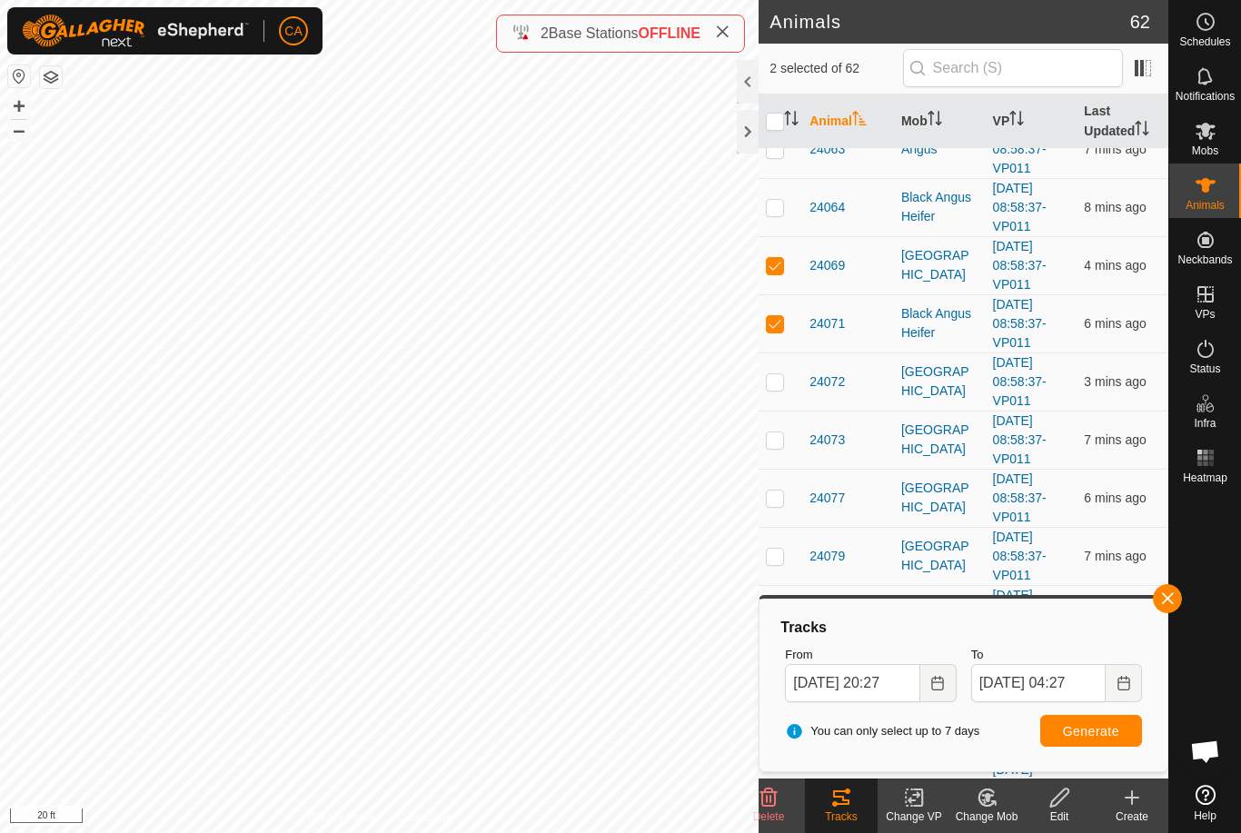
scroll to position [377, 0]
click at [781, 266] on p-checkbox at bounding box center [775, 265] width 18 height 15
click at [784, 263] on p-checkbox at bounding box center [775, 265] width 18 height 15
checkbox input "true"
click at [770, 328] on p-checkbox at bounding box center [775, 323] width 18 height 15
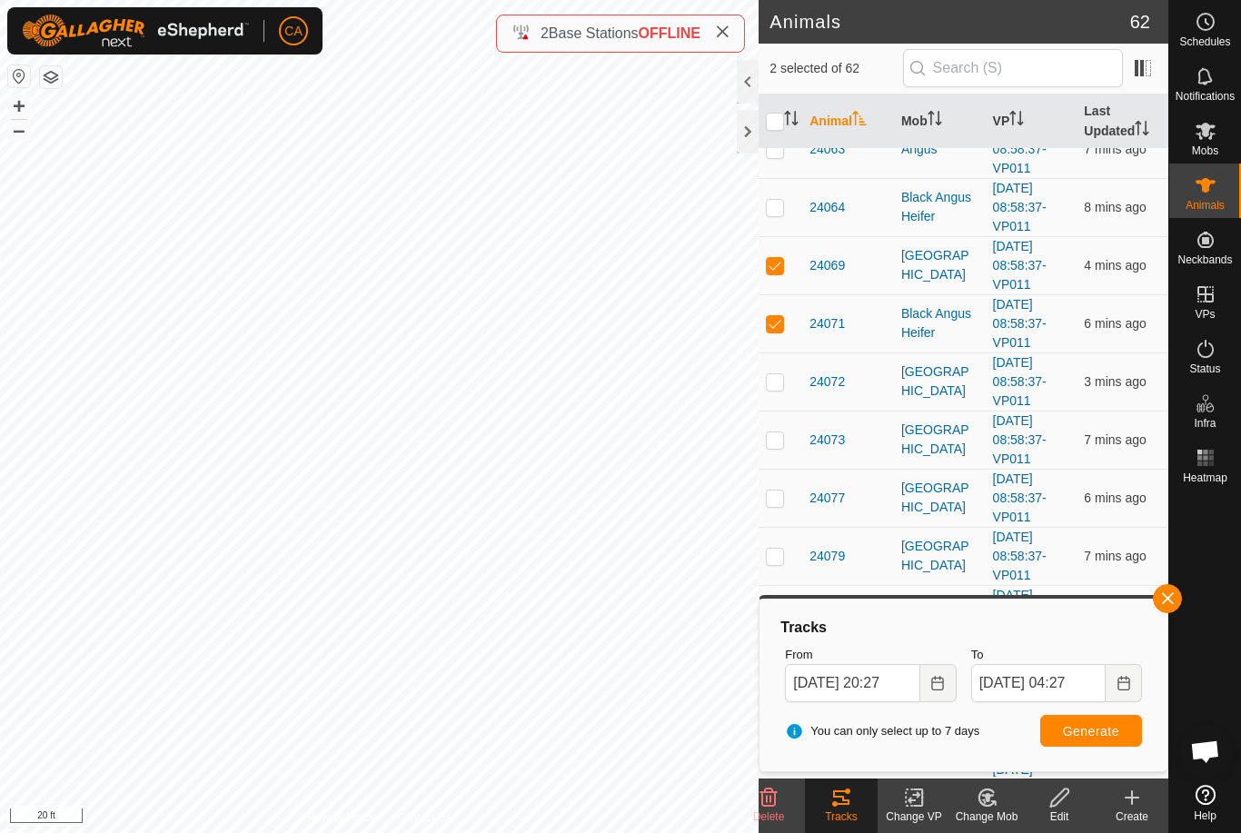
checkbox input "false"
click at [883, 670] on input "[DATE] 20:27" at bounding box center [852, 683] width 134 height 38
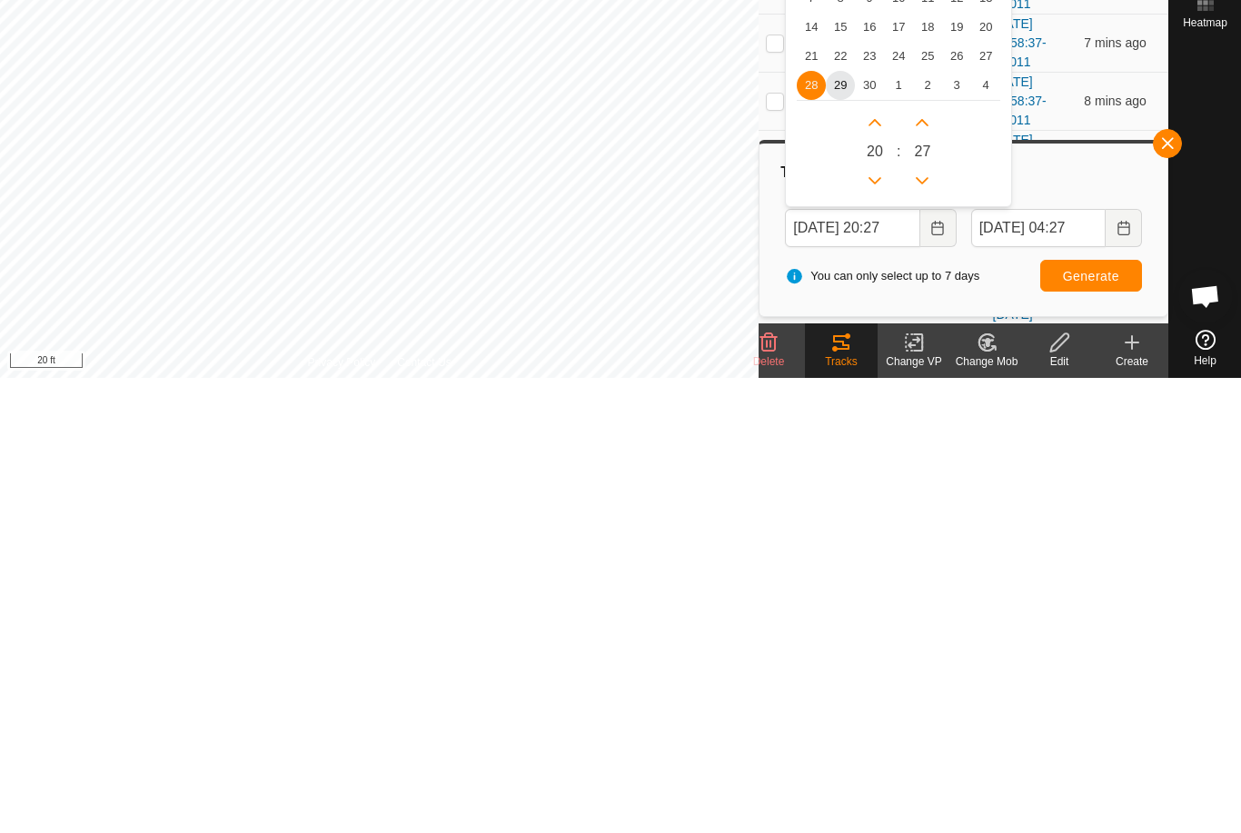
click at [956, 497] on span "26" at bounding box center [956, 511] width 29 height 29
type input "[DATE] 20:27"
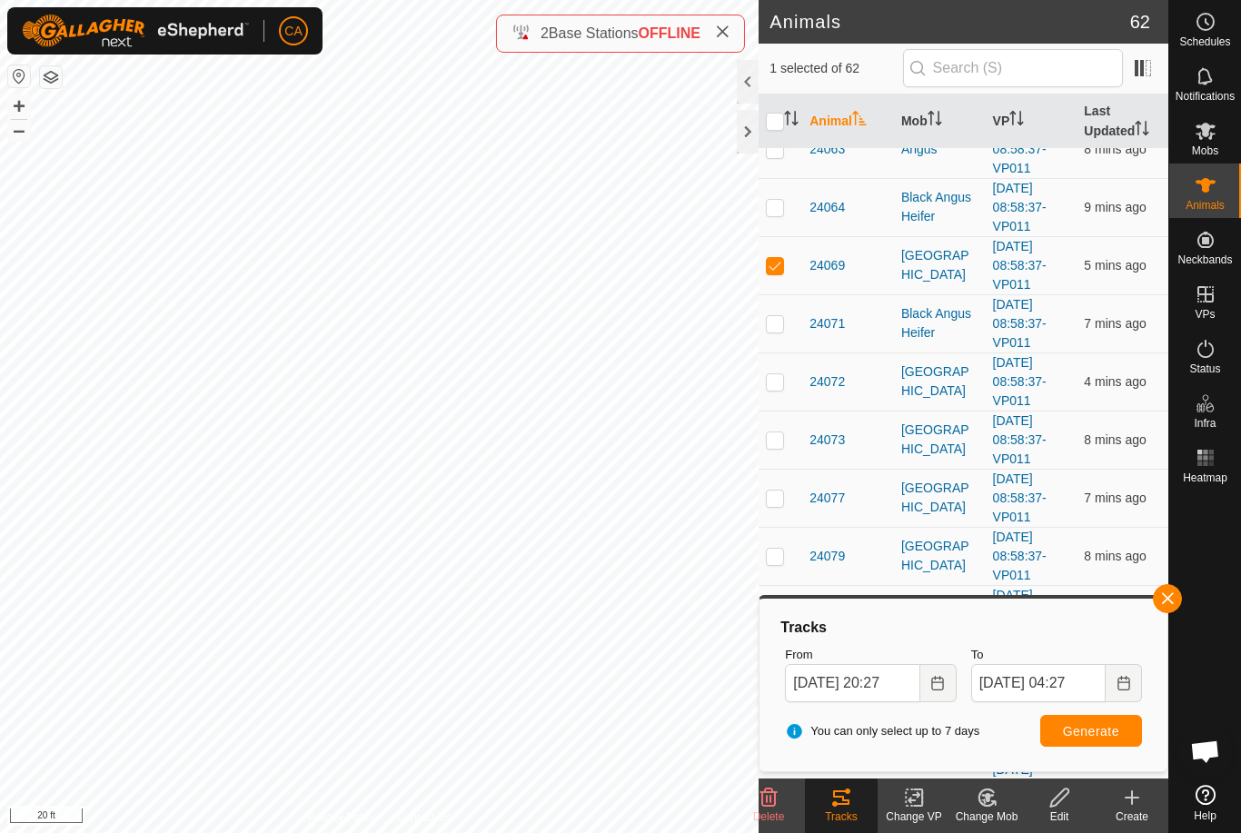
click at [1106, 738] on span "Generate" at bounding box center [1091, 731] width 56 height 15
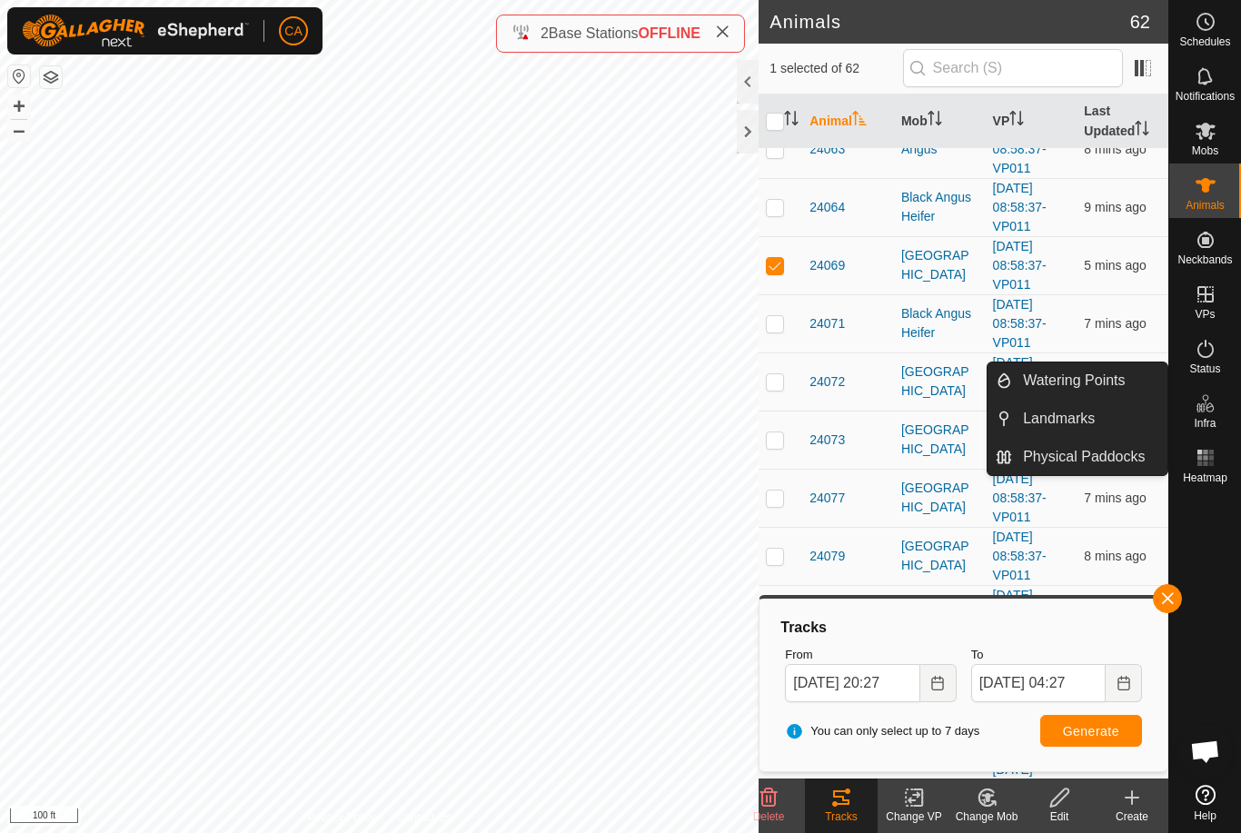
click at [1226, 487] on div "Heatmap" at bounding box center [1205, 463] width 72 height 55
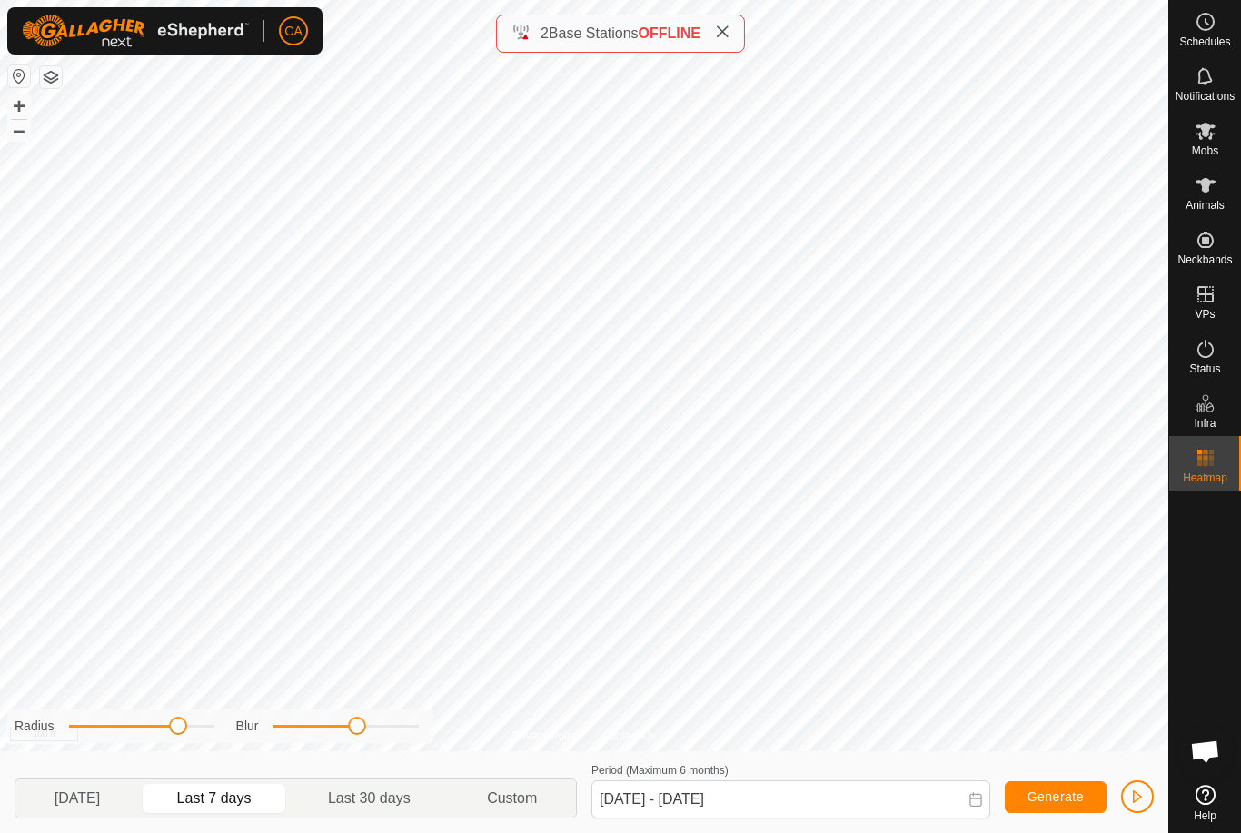
click at [93, 802] on span "[DATE]" at bounding box center [77, 799] width 45 height 22
click at [529, 794] on span "Custom" at bounding box center [512, 799] width 50 height 22
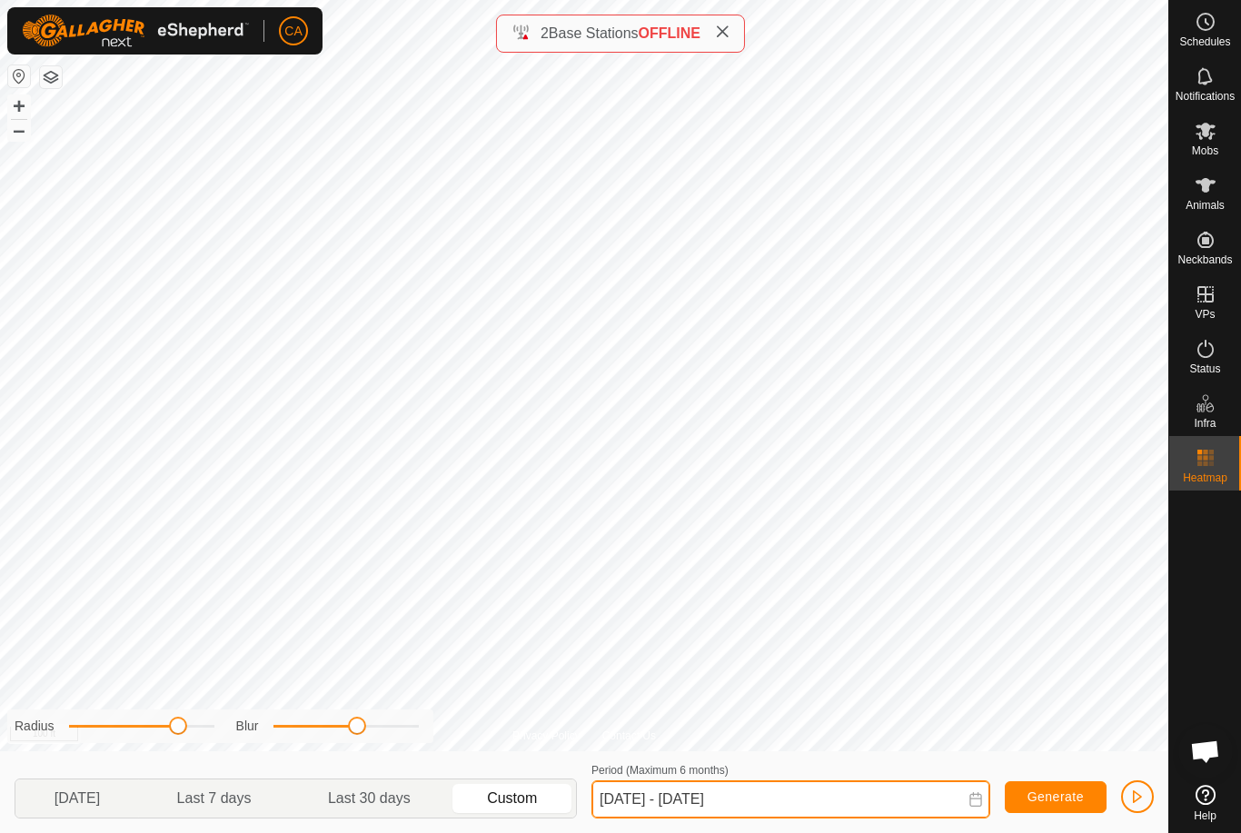
click at [662, 807] on input "[DATE] - [DATE]" at bounding box center [790, 799] width 399 height 38
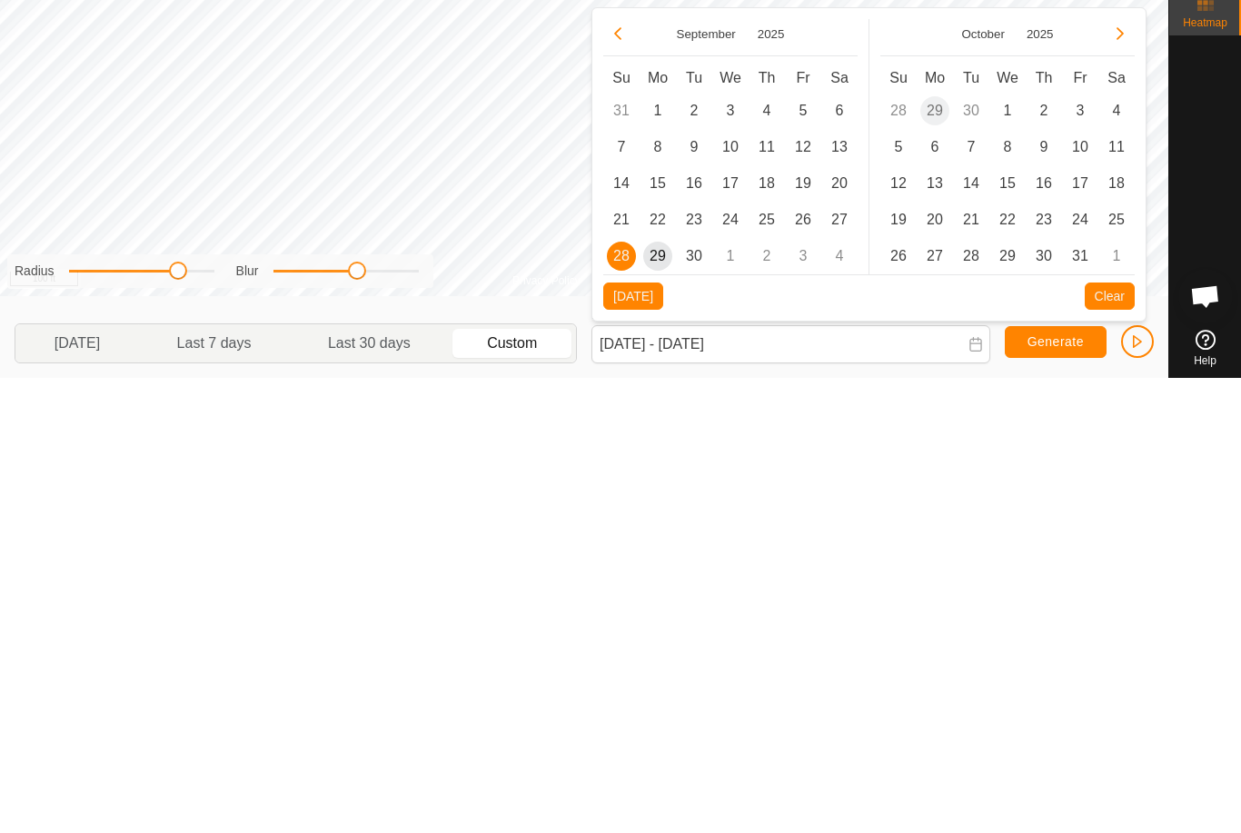
click at [807, 660] on span "26" at bounding box center [803, 674] width 29 height 29
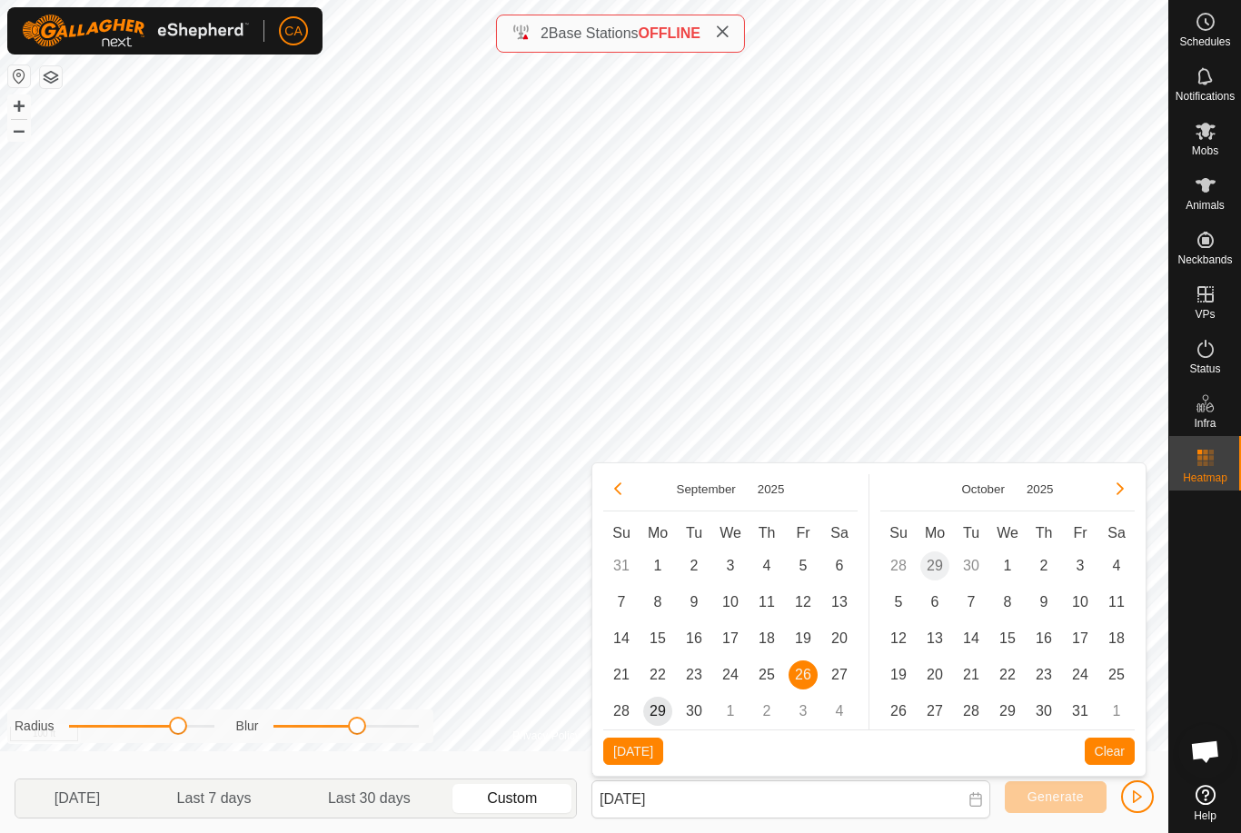
click at [662, 717] on span "29" at bounding box center [657, 711] width 29 height 29
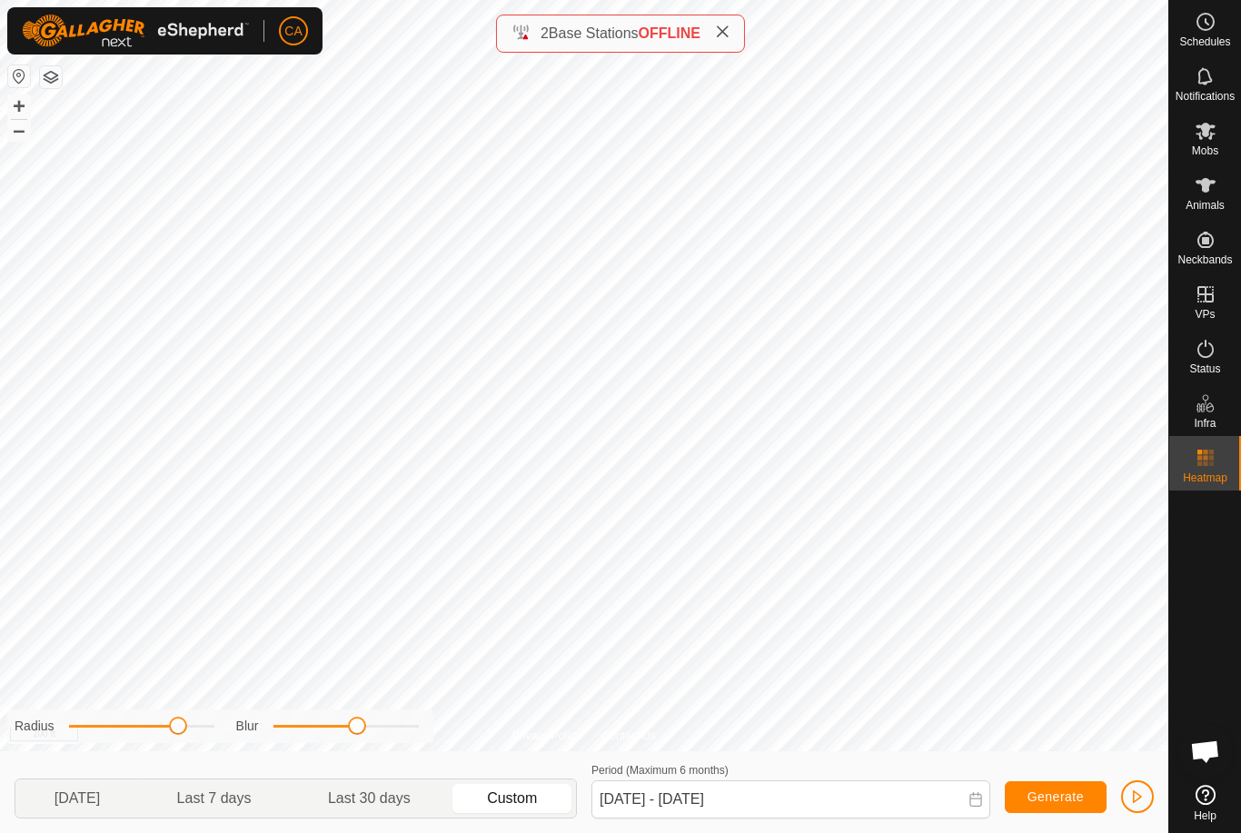
click at [1043, 803] on span "Generate" at bounding box center [1055, 796] width 56 height 15
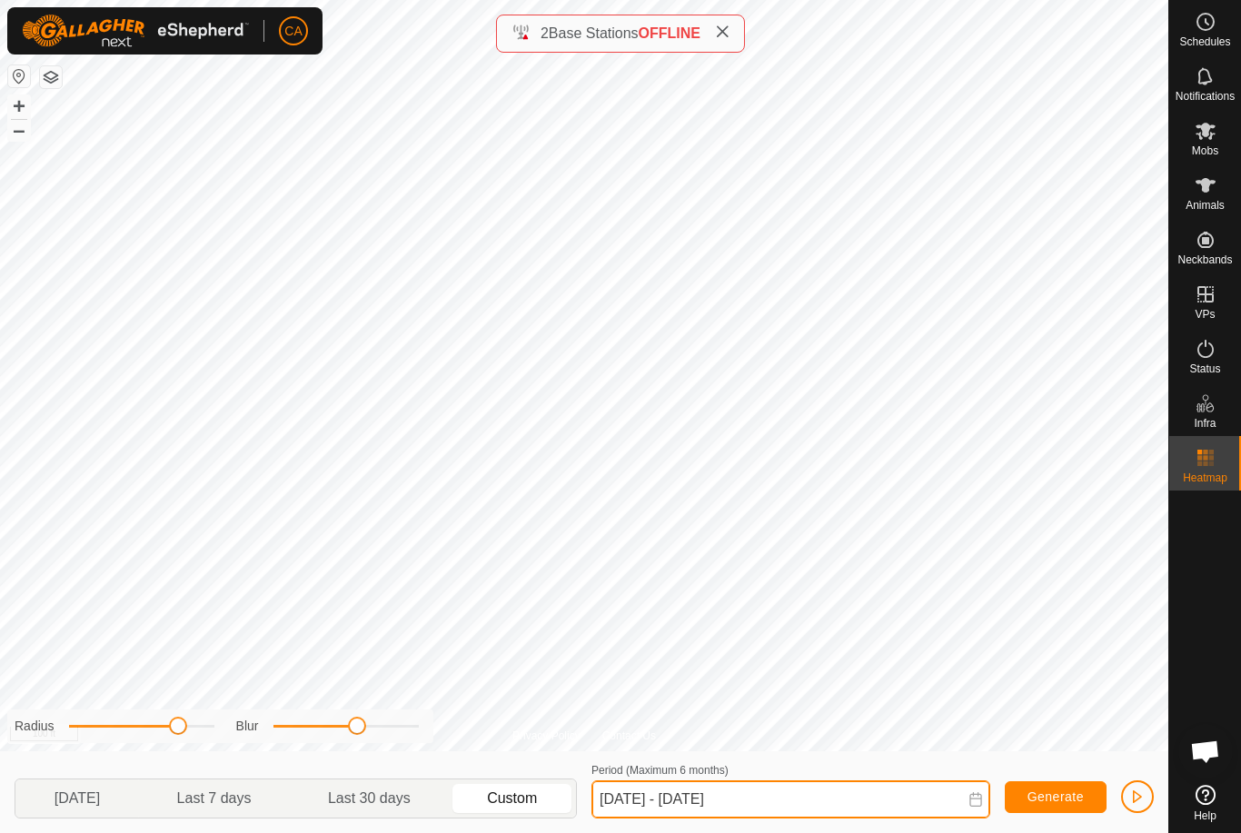
click at [700, 798] on input "[DATE] - [DATE]" at bounding box center [790, 799] width 399 height 38
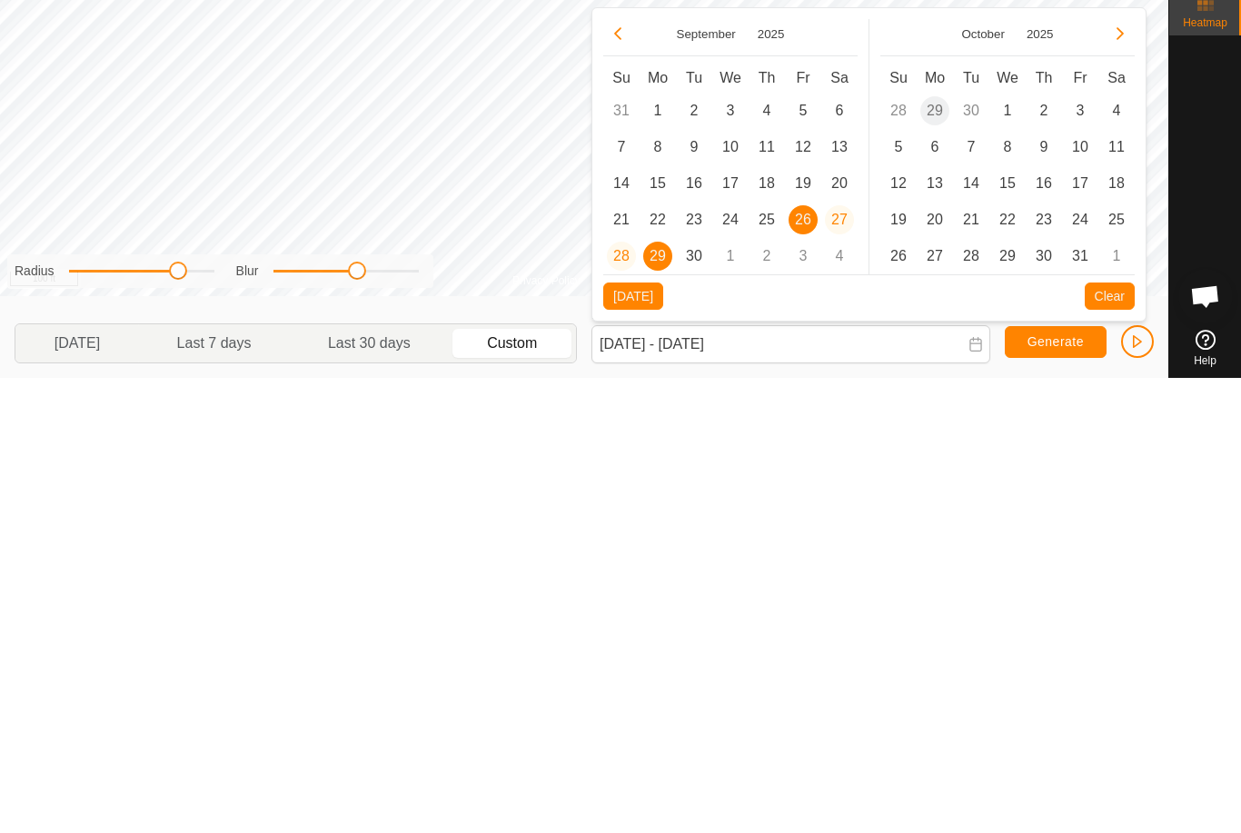
click at [839, 624] on span "20" at bounding box center [839, 638] width 29 height 29
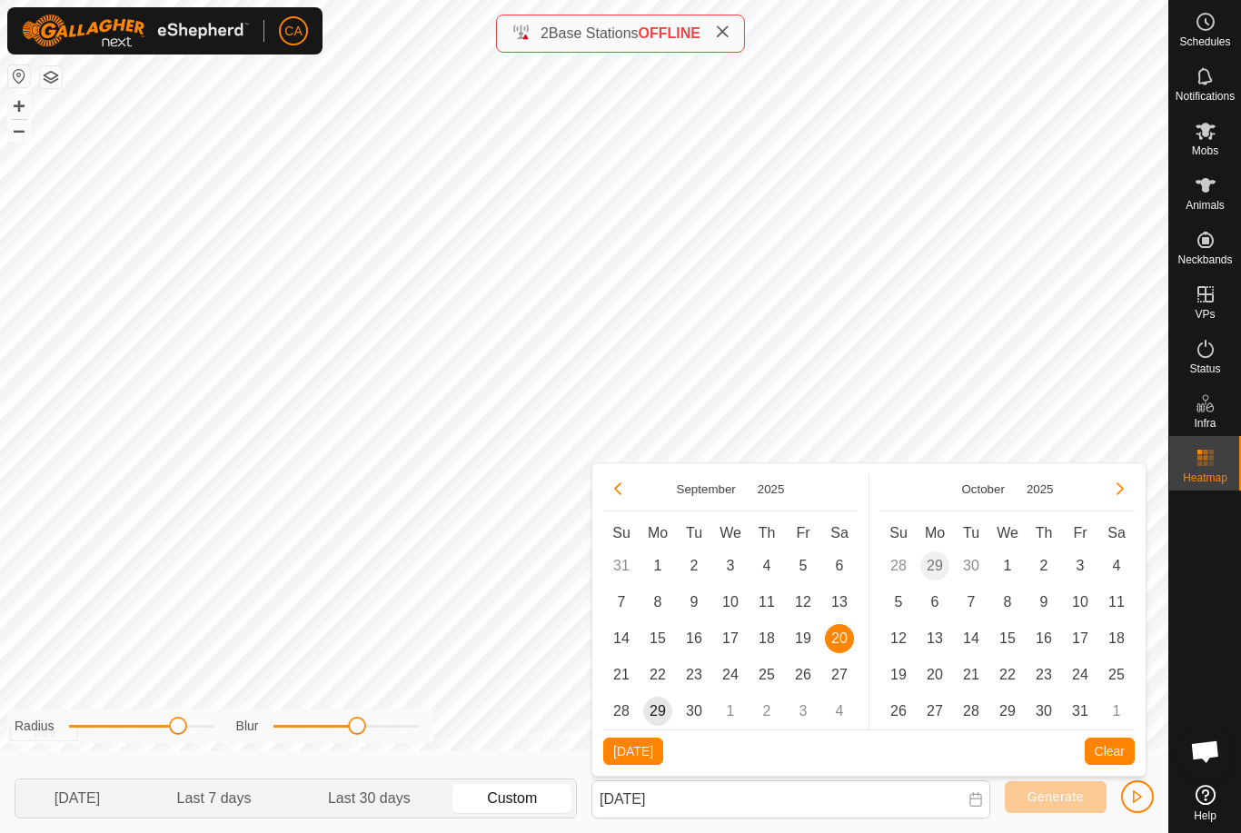
click at [625, 716] on span "28" at bounding box center [621, 711] width 29 height 29
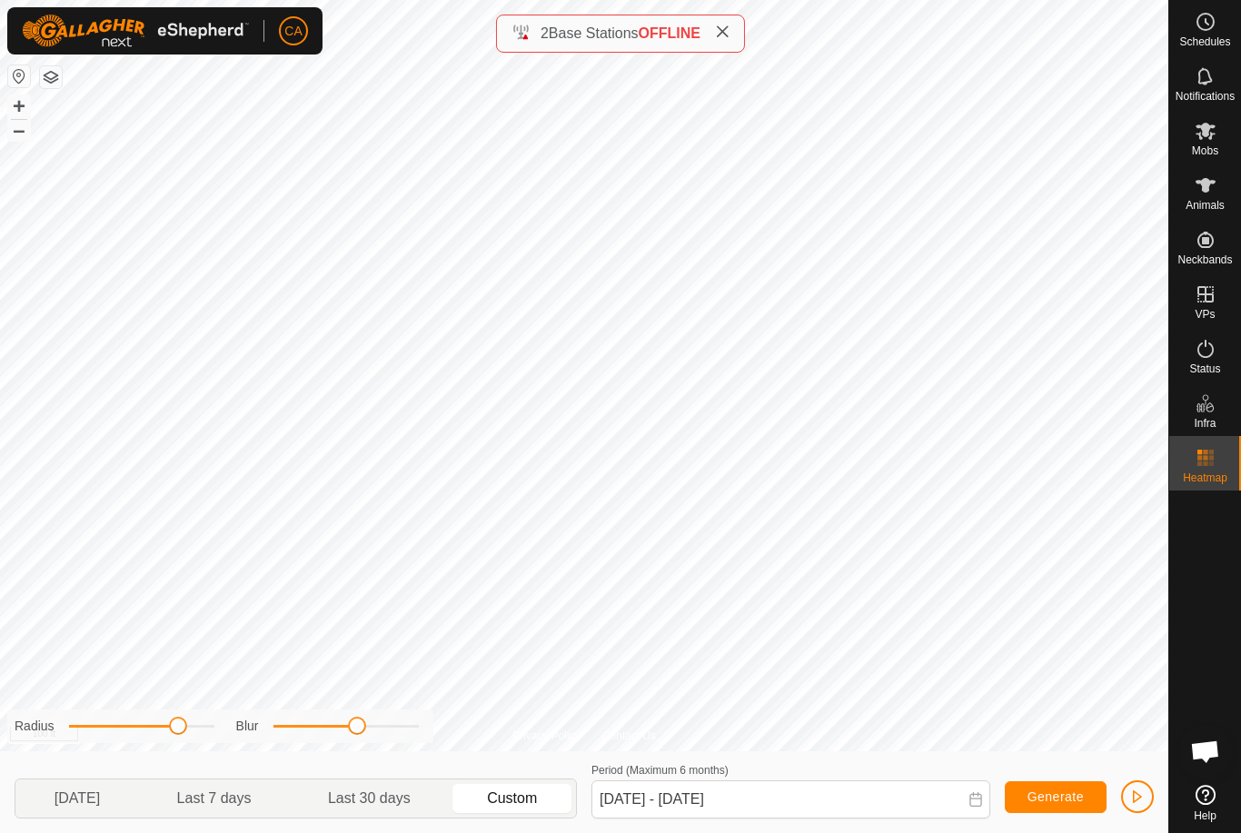
click at [1057, 799] on span "Generate" at bounding box center [1055, 796] width 56 height 15
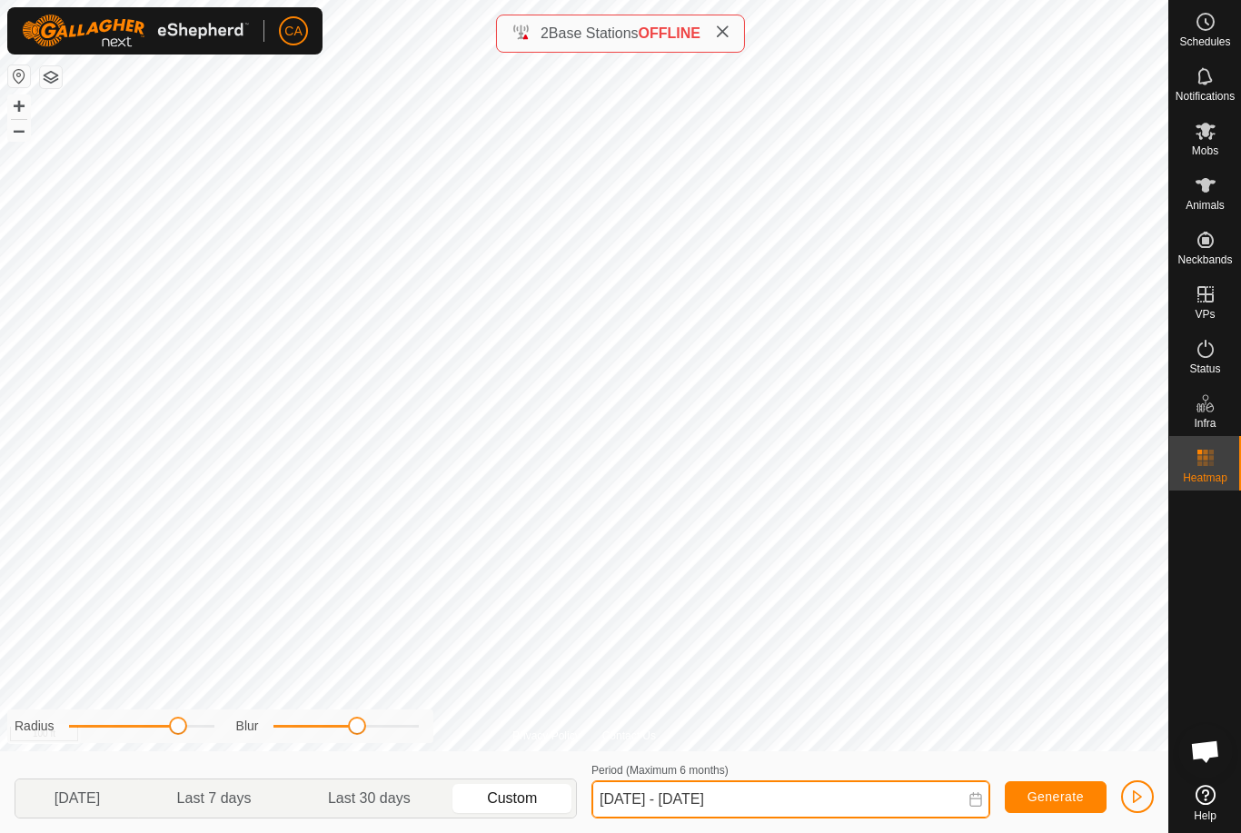
click at [772, 806] on input "[DATE] - [DATE]" at bounding box center [790, 799] width 399 height 38
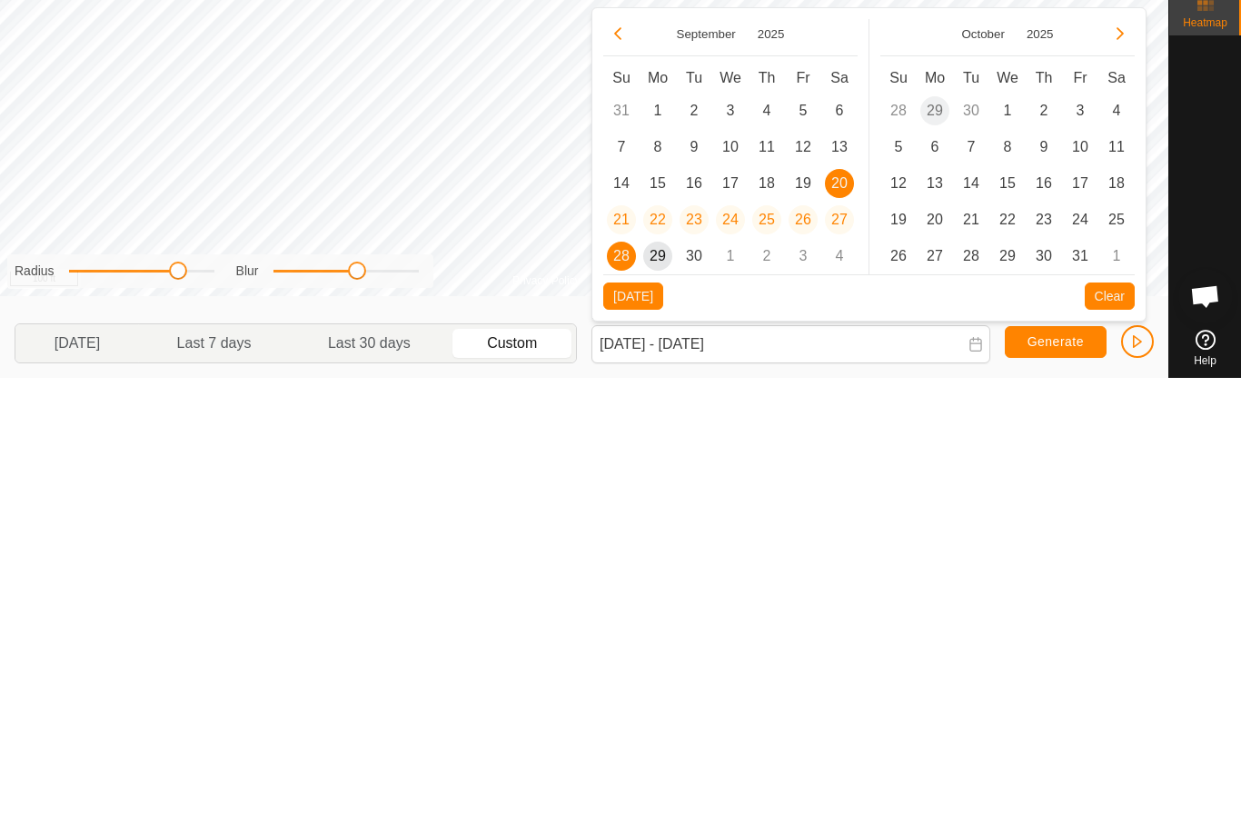
click at [838, 660] on span "27" at bounding box center [839, 674] width 29 height 29
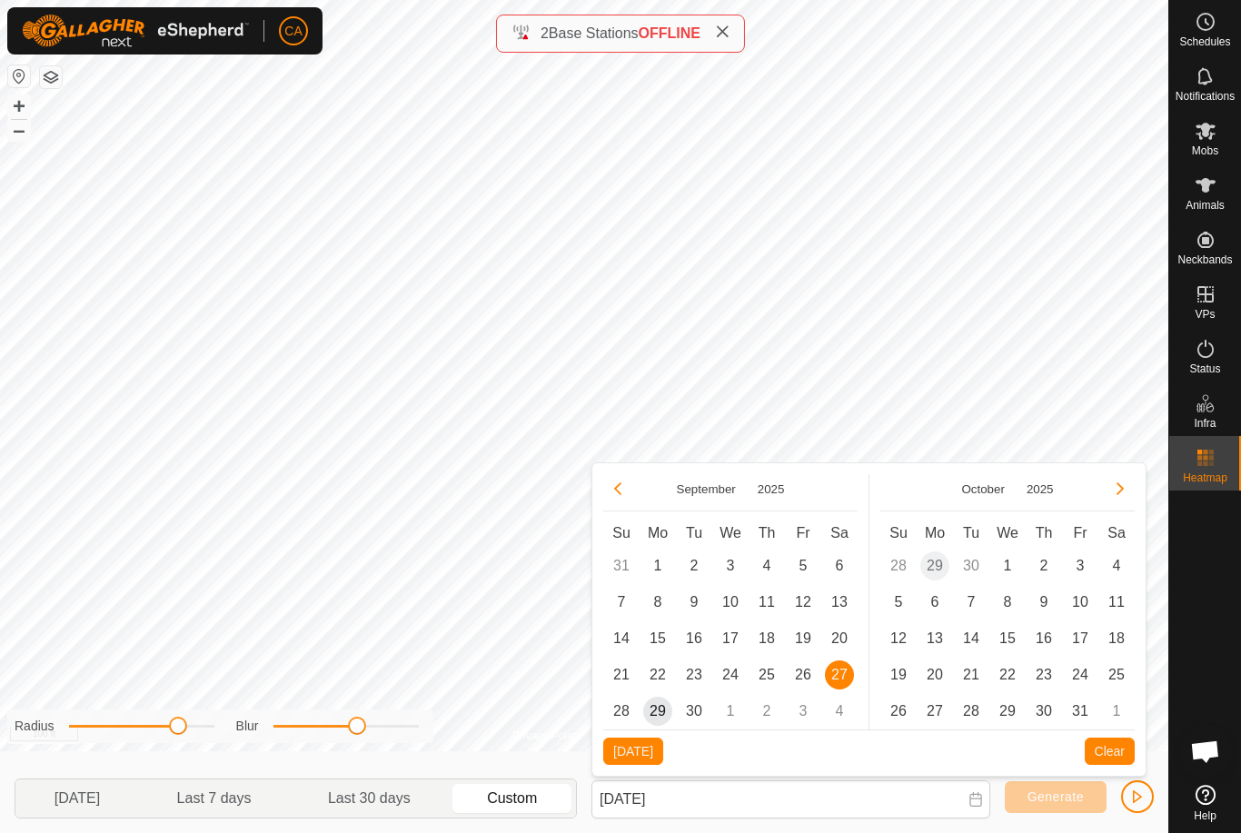
click at [623, 713] on span "28" at bounding box center [621, 711] width 29 height 29
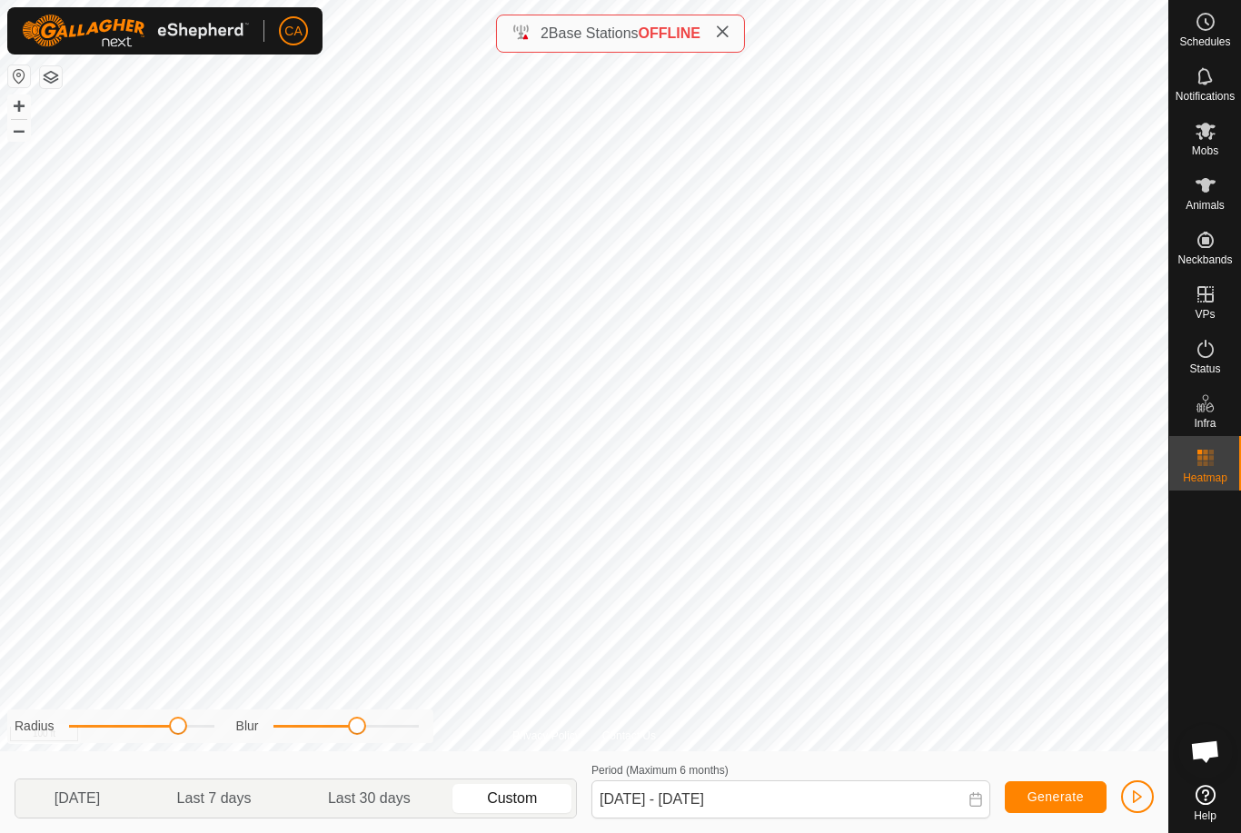
click at [1052, 802] on span "Generate" at bounding box center [1055, 796] width 56 height 15
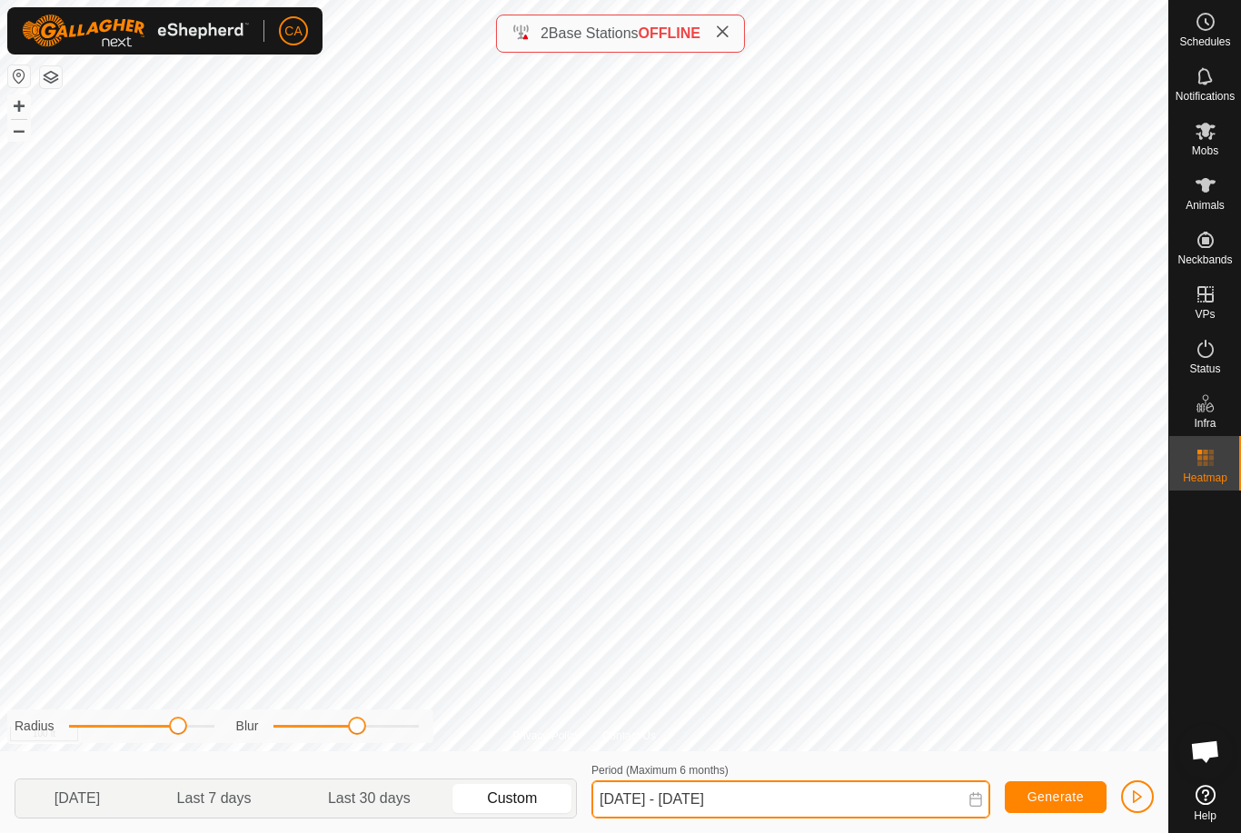
click at [767, 792] on input "[DATE] - [DATE]" at bounding box center [790, 799] width 399 height 38
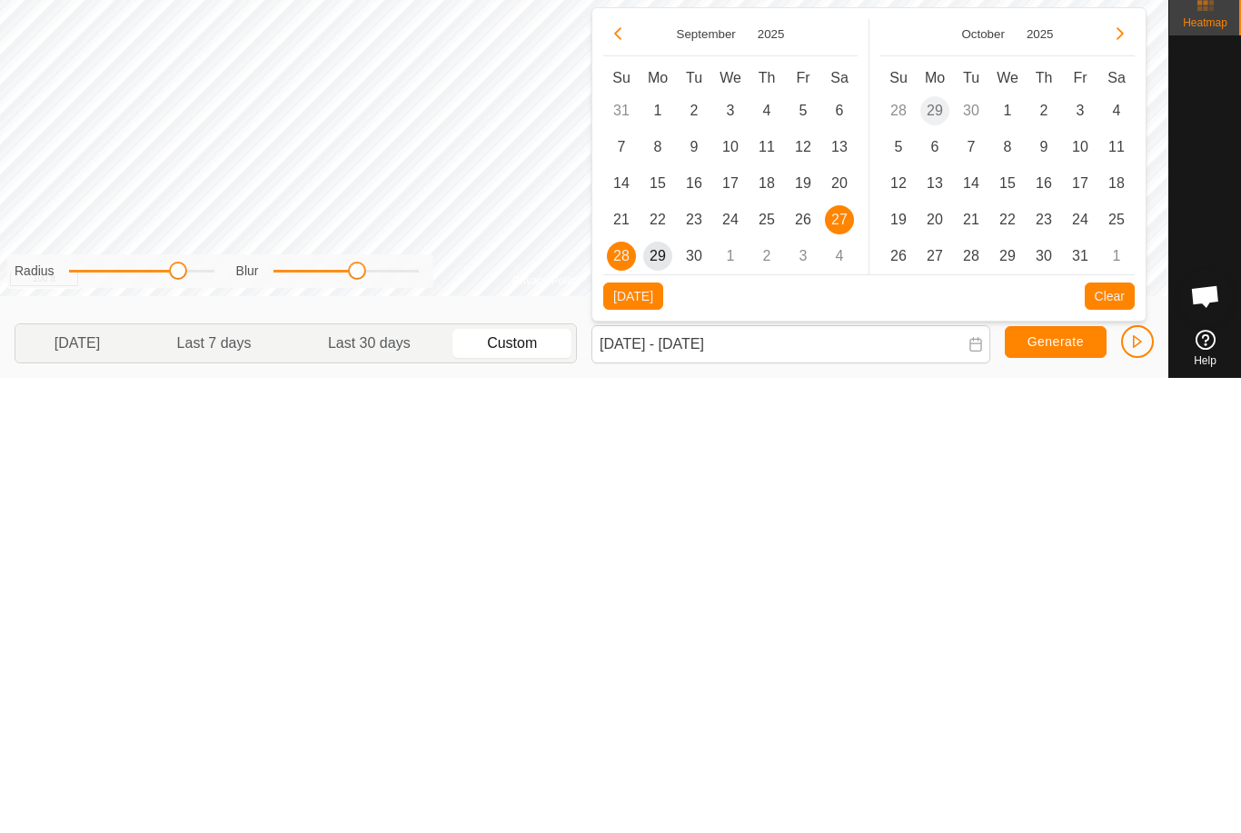
click at [844, 660] on span "27" at bounding box center [839, 674] width 29 height 29
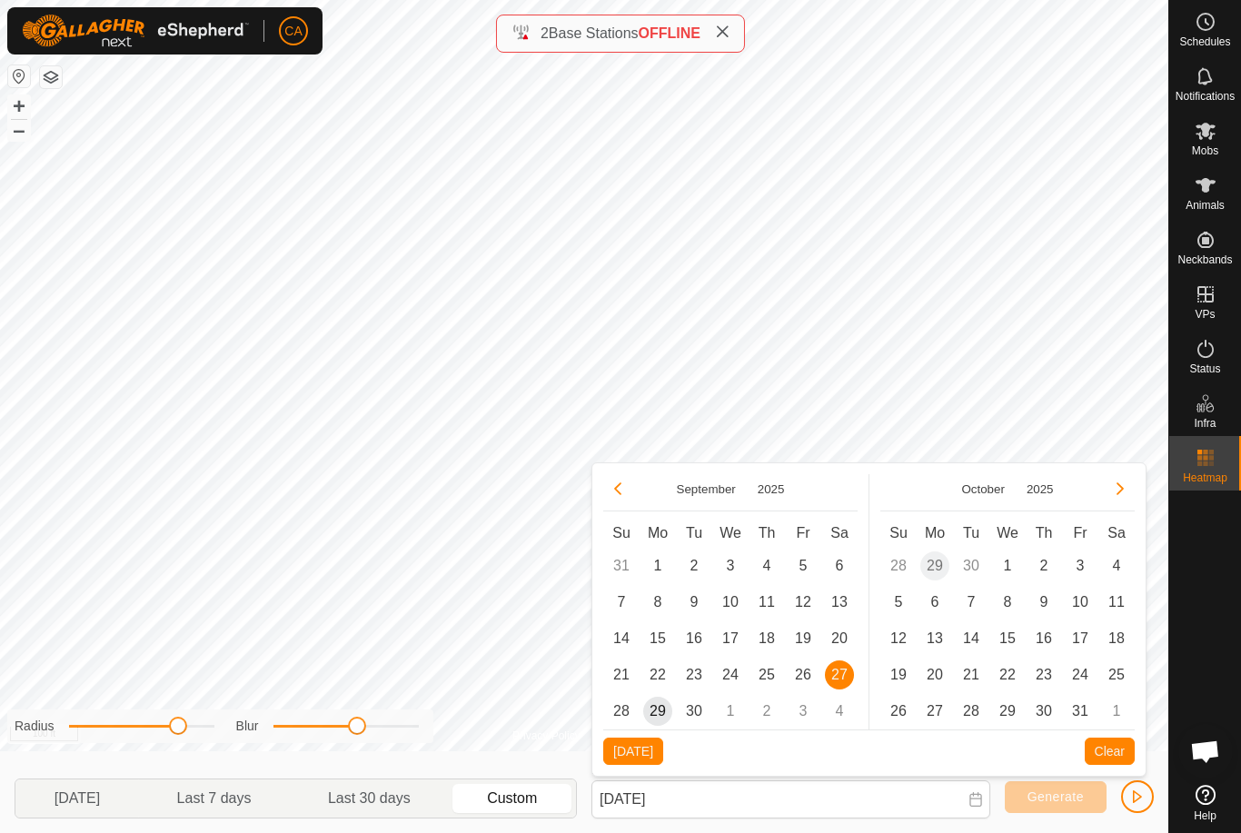
click at [687, 711] on span "30" at bounding box center [694, 711] width 29 height 29
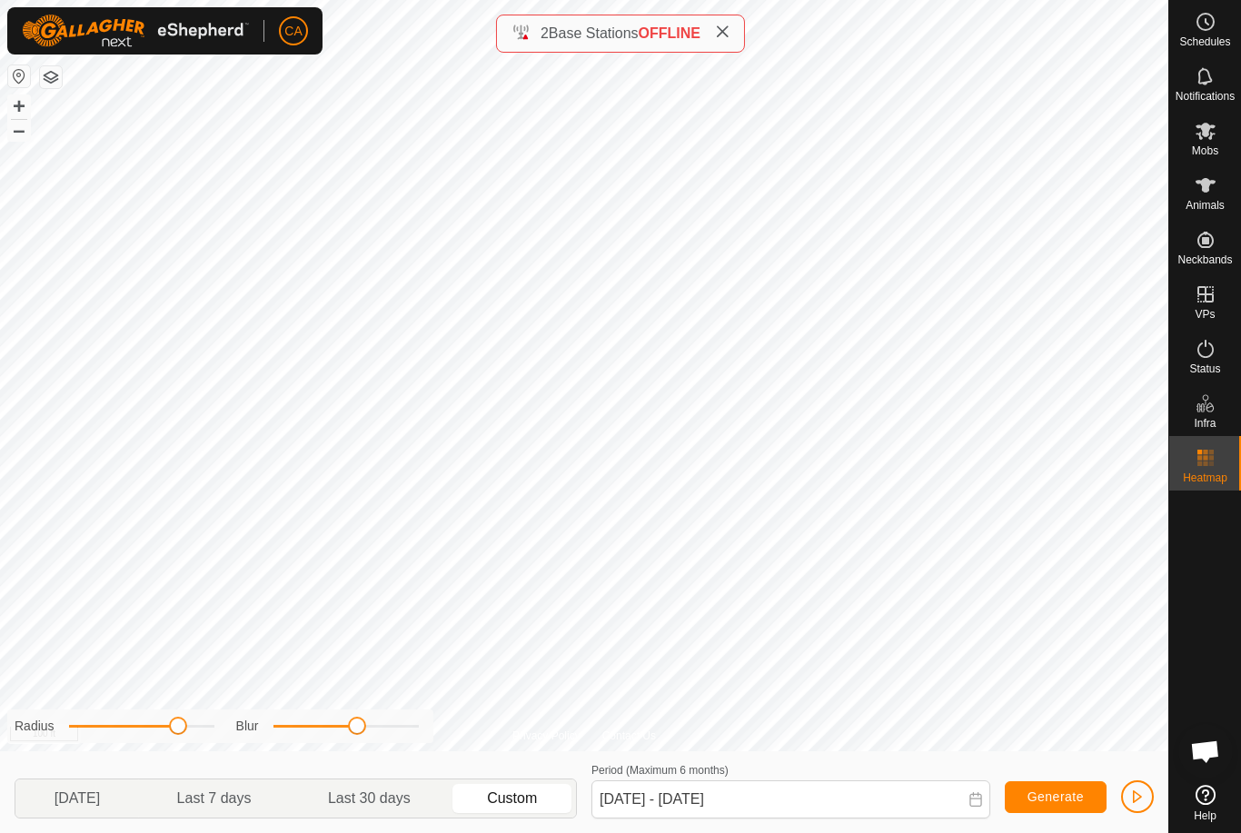
click at [1077, 803] on span "Generate" at bounding box center [1055, 796] width 56 height 15
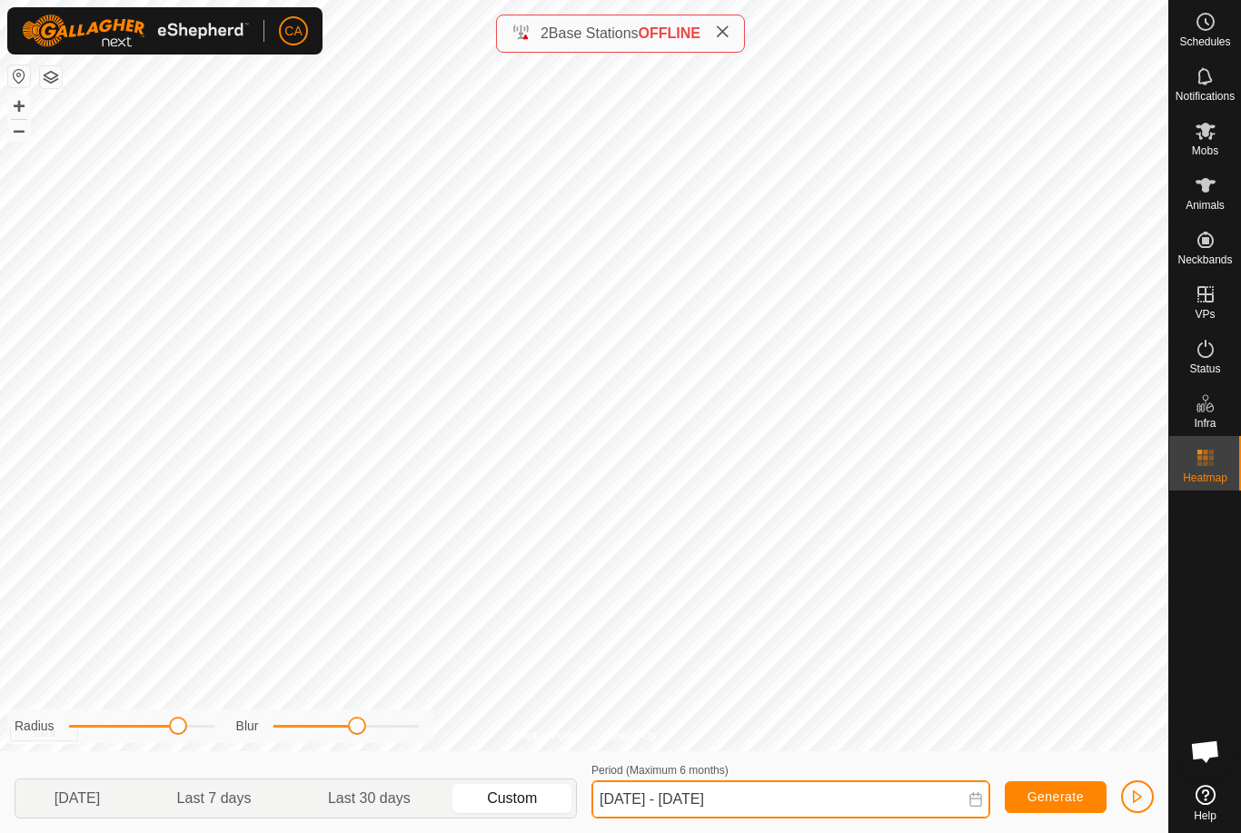
click at [843, 803] on input "[DATE] - [DATE]" at bounding box center [790, 799] width 399 height 38
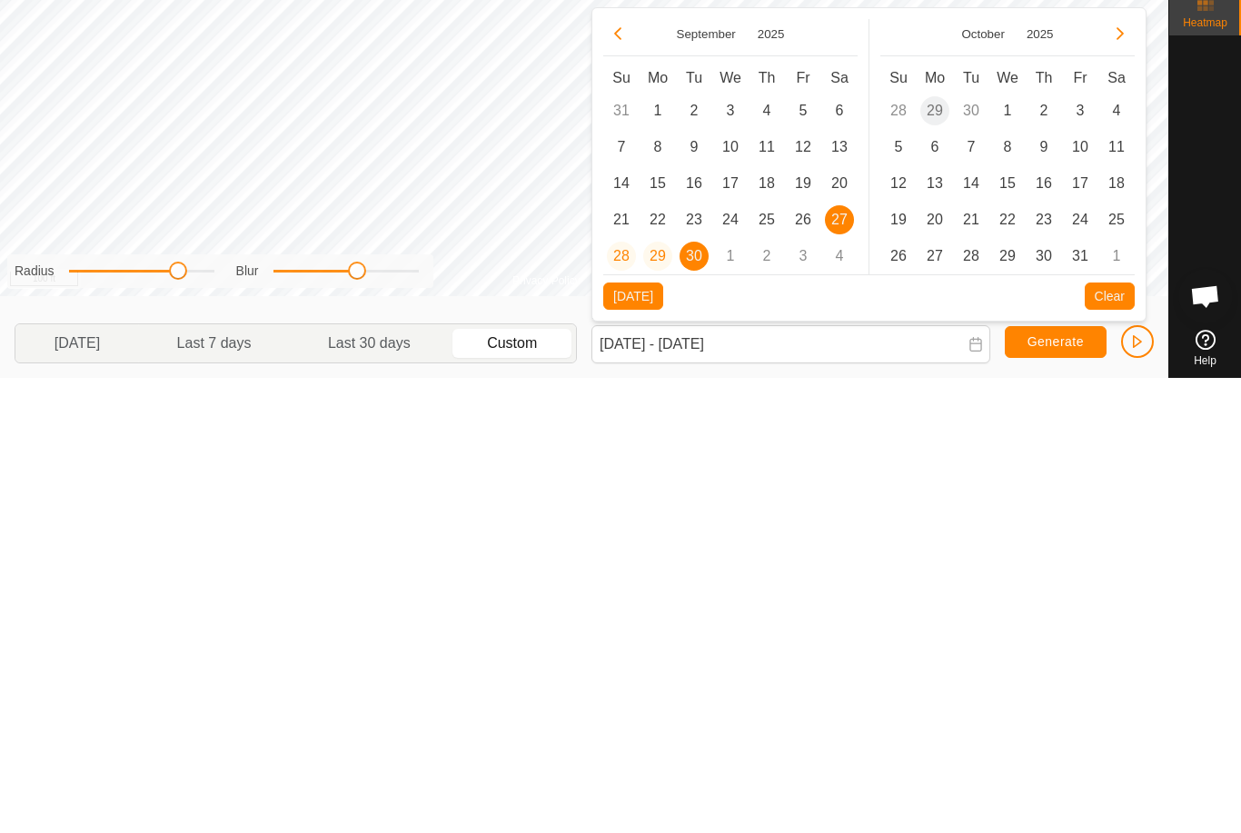
click at [656, 697] on span "29" at bounding box center [657, 711] width 29 height 29
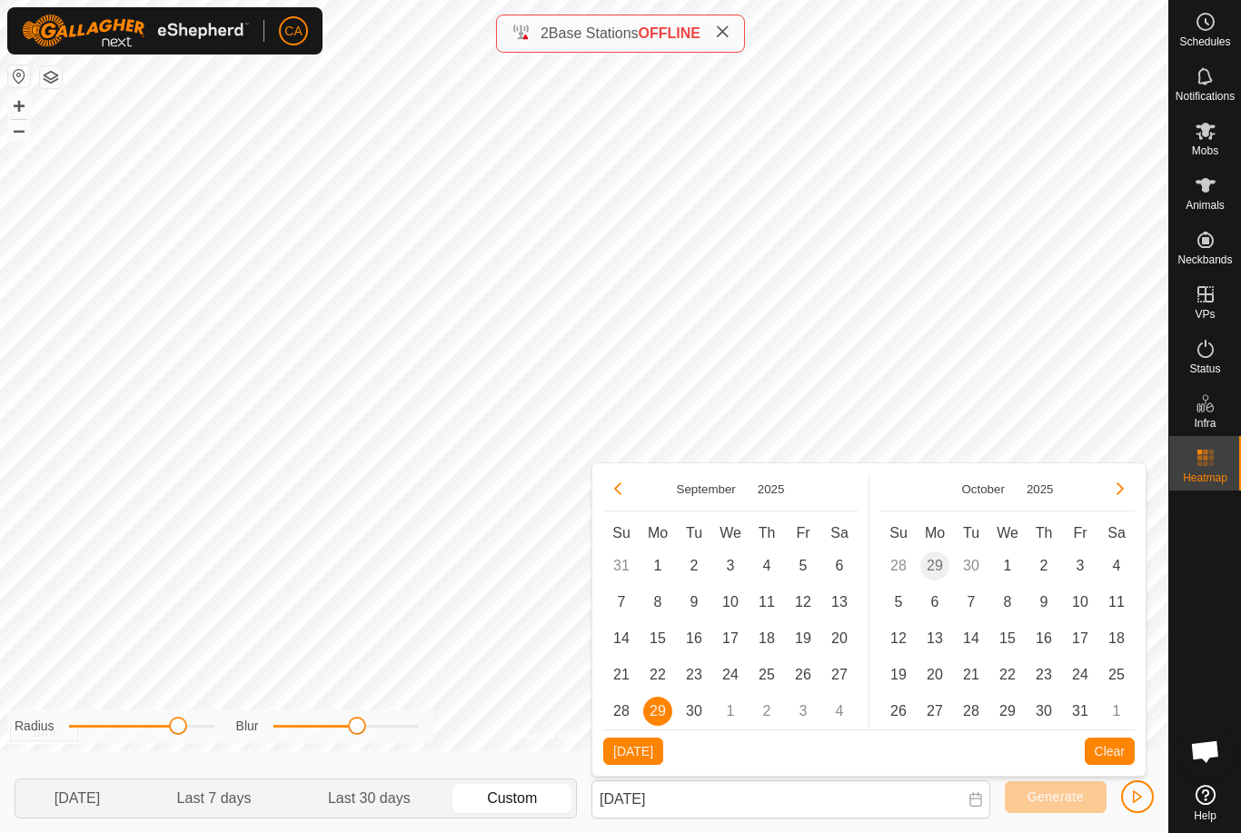
click at [839, 674] on span "27" at bounding box center [839, 674] width 29 height 29
click at [655, 711] on span "29" at bounding box center [657, 711] width 29 height 29
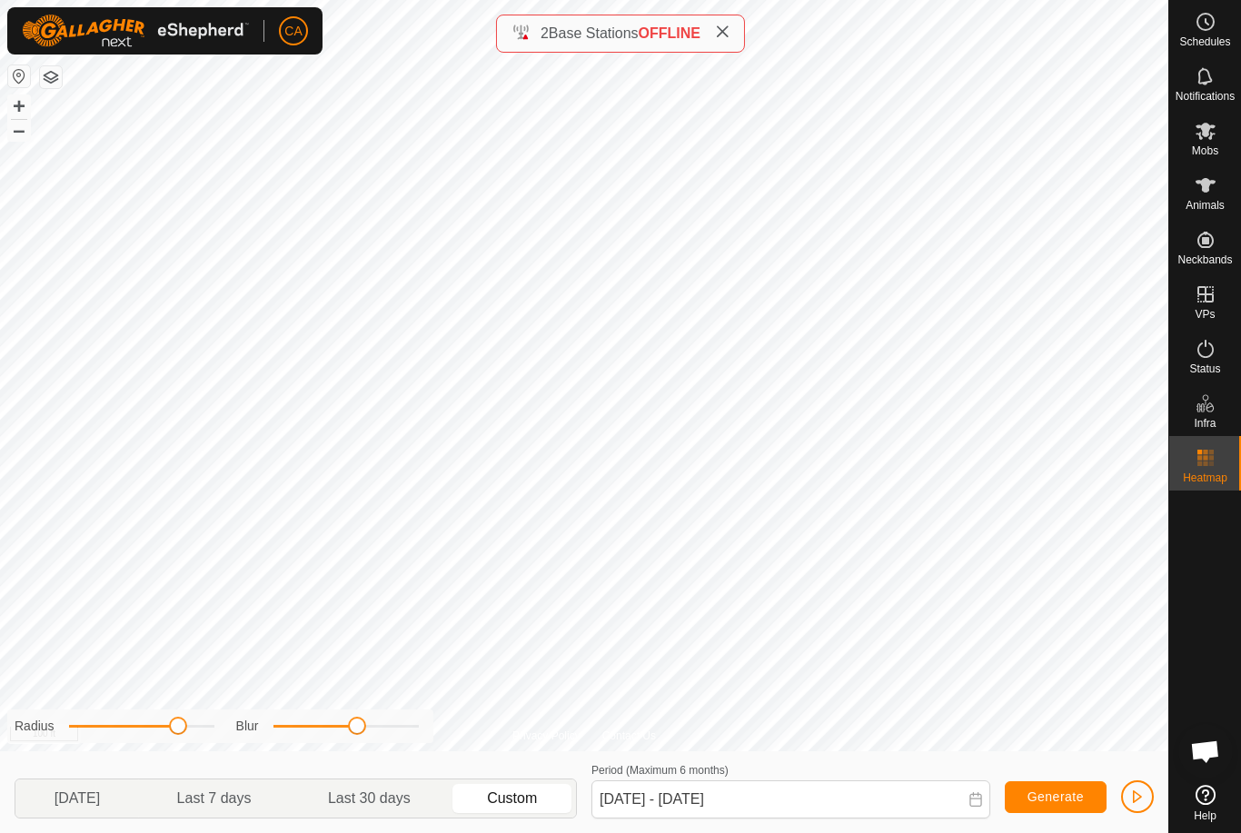
click at [1062, 797] on span "Generate" at bounding box center [1055, 796] width 56 height 15
click at [1066, 809] on button "Generate" at bounding box center [1056, 797] width 102 height 32
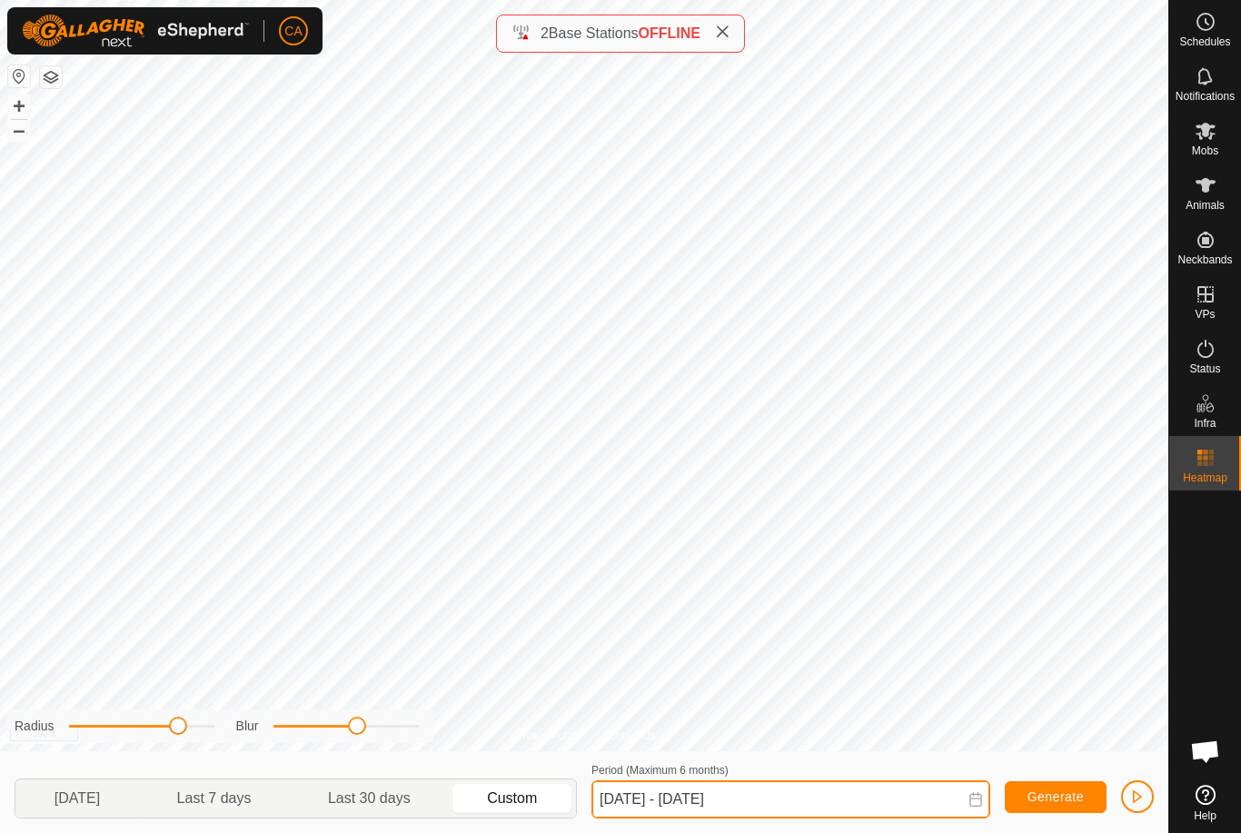
click at [739, 800] on input "[DATE] - [DATE]" at bounding box center [790, 799] width 399 height 38
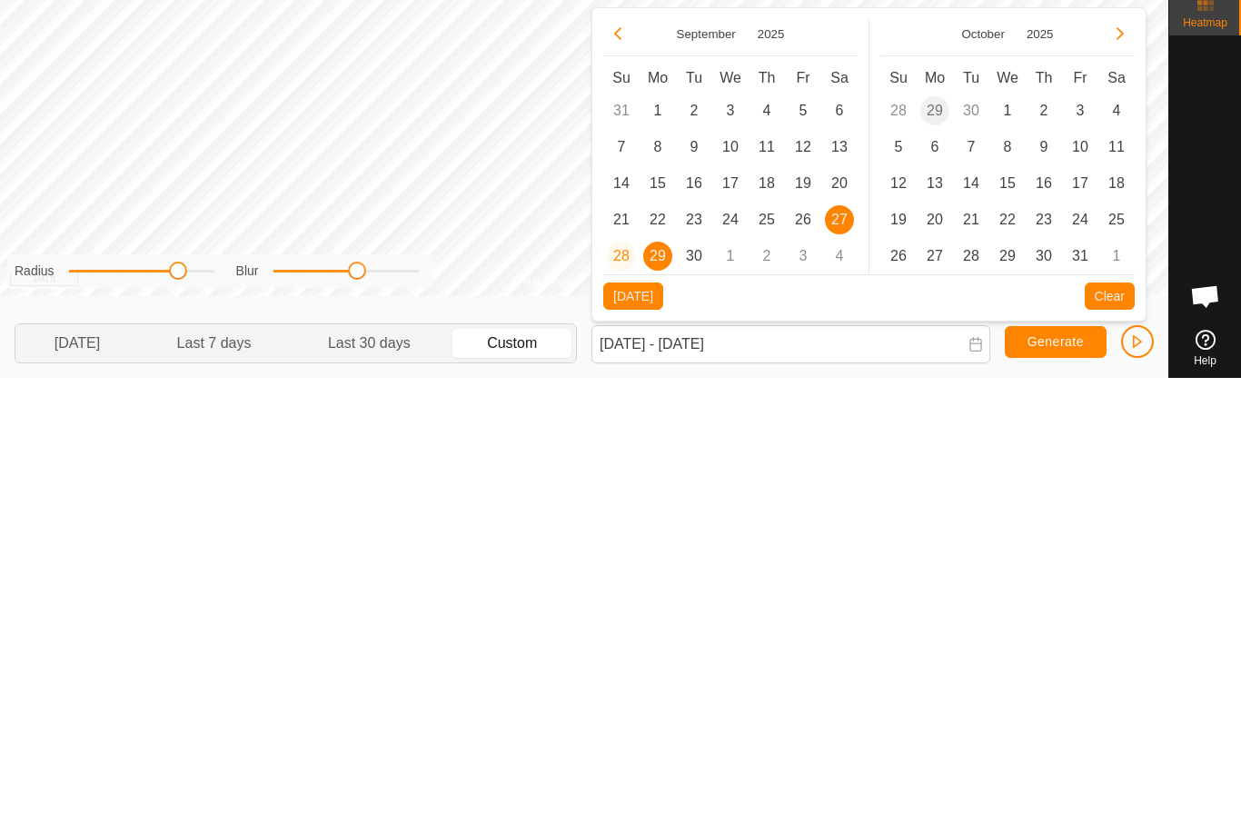
click at [802, 660] on span "26" at bounding box center [803, 674] width 29 height 29
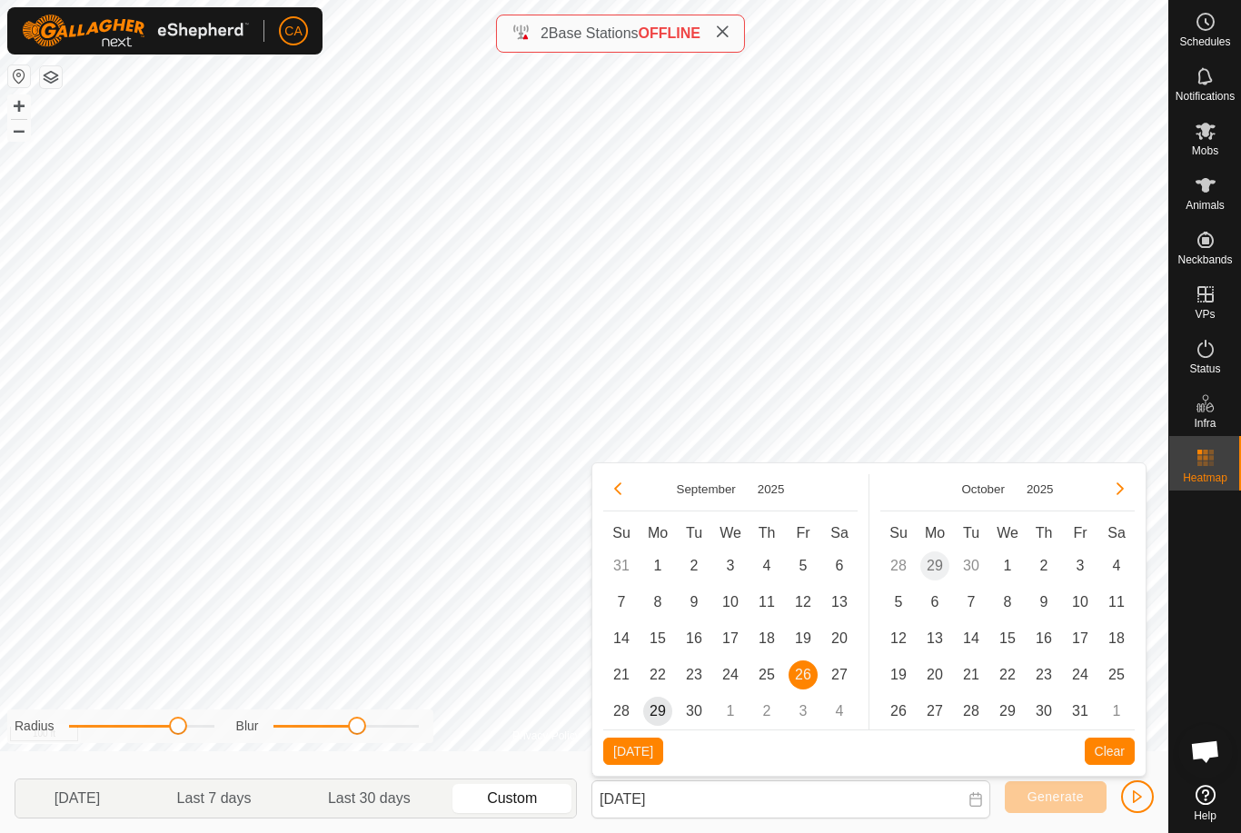
click at [626, 715] on span "28" at bounding box center [621, 711] width 29 height 29
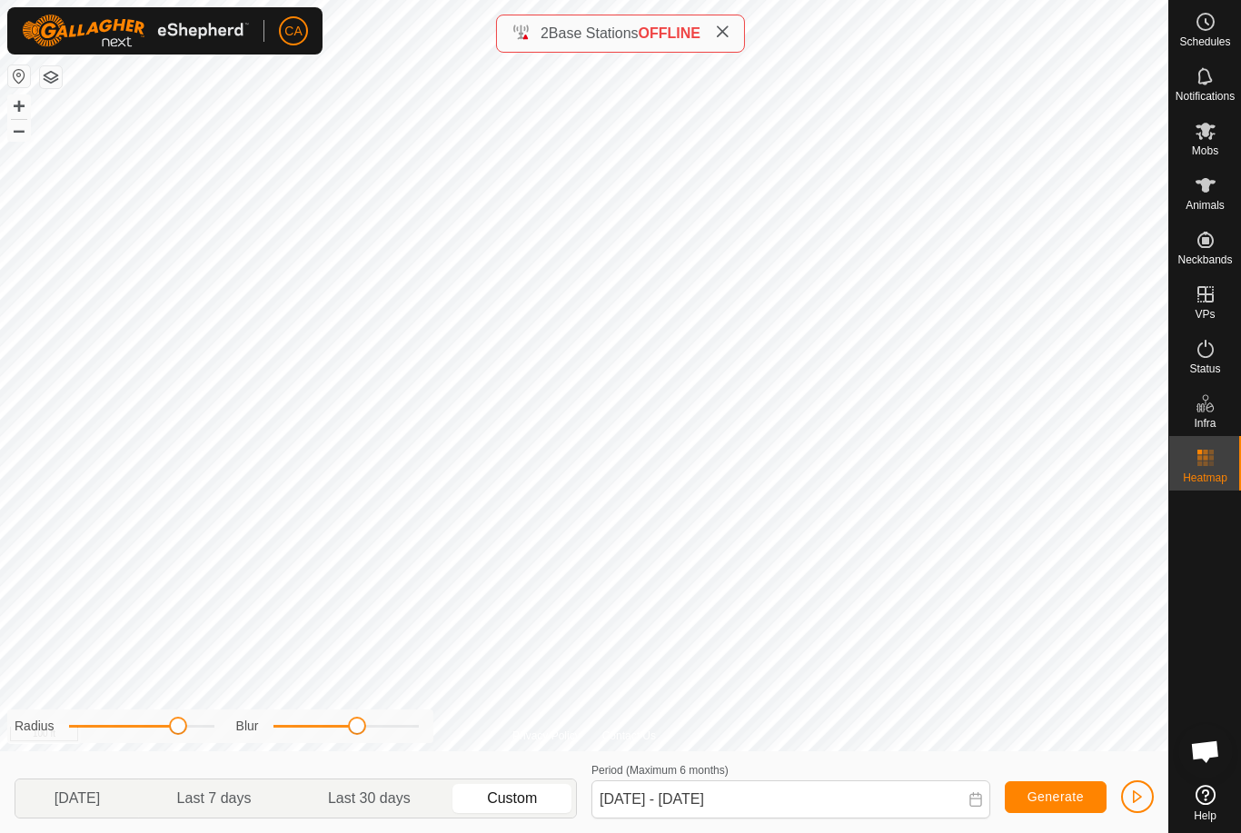
click at [1057, 800] on span "Generate" at bounding box center [1055, 796] width 56 height 15
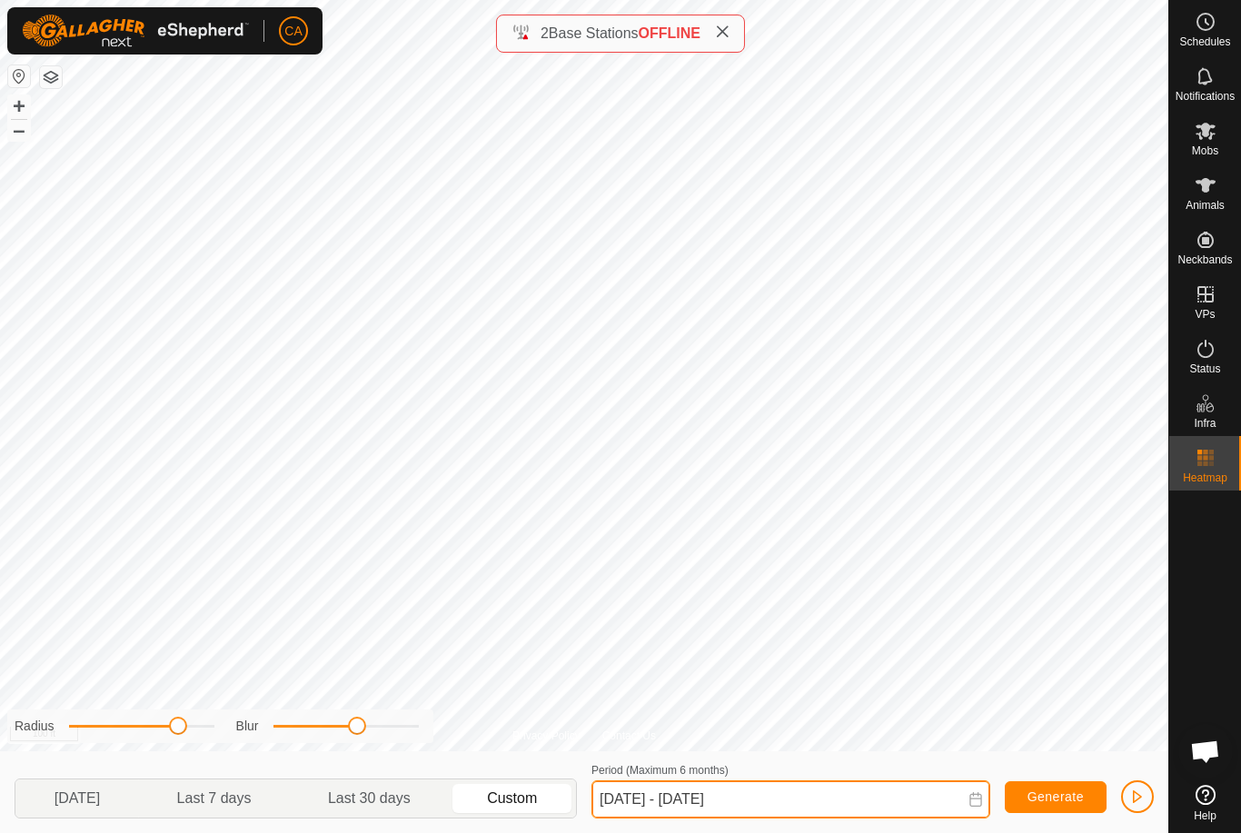
click at [780, 802] on input "[DATE] - [DATE]" at bounding box center [790, 799] width 399 height 38
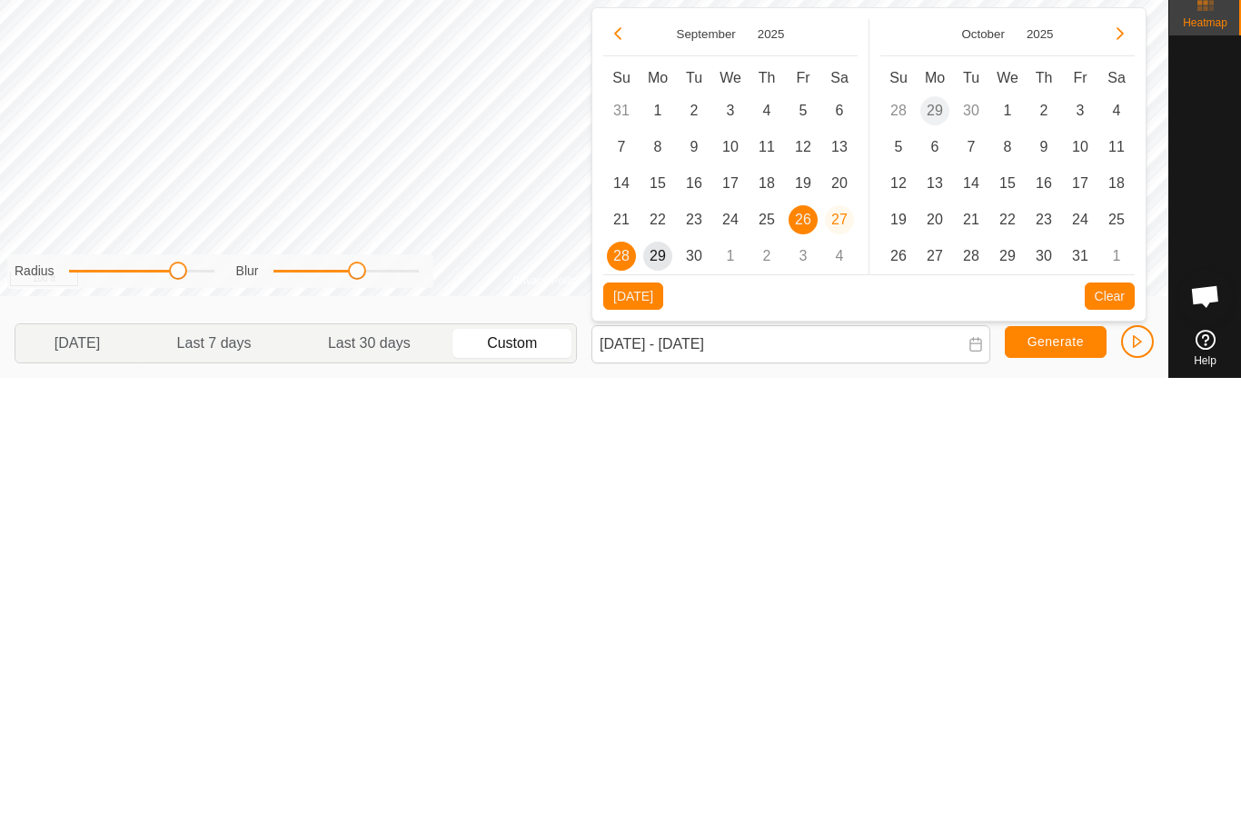
click at [627, 697] on span "28" at bounding box center [621, 711] width 29 height 29
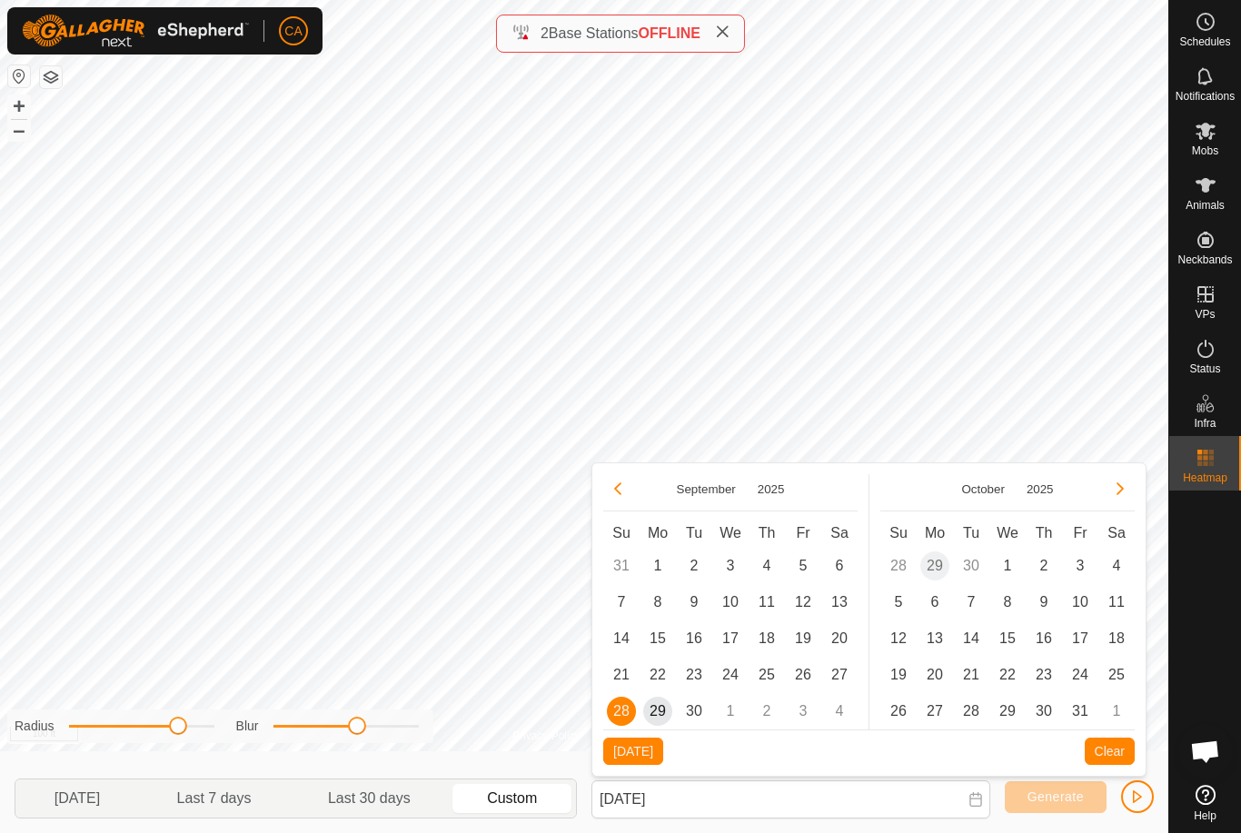
click at [659, 714] on span "29" at bounding box center [657, 711] width 29 height 29
type input "[DATE] - [DATE]"
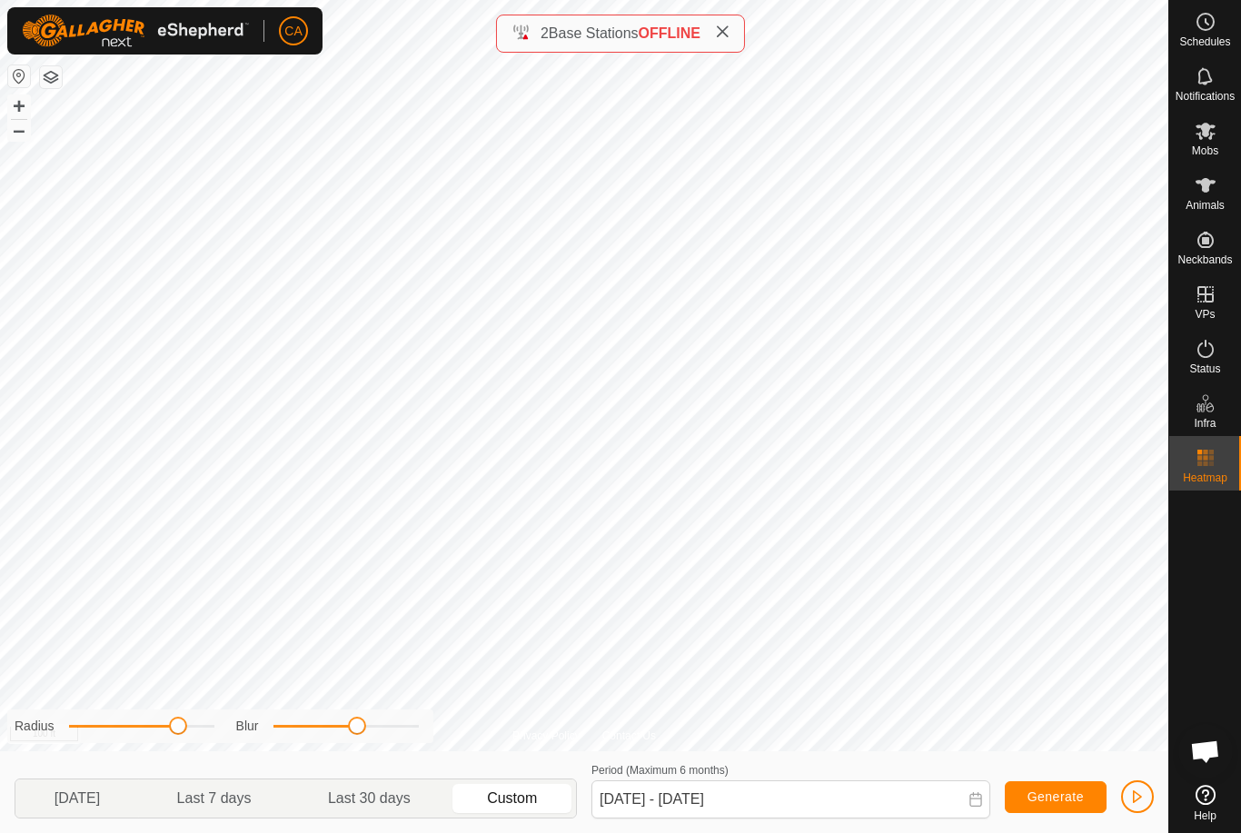
click at [1068, 809] on button "Generate" at bounding box center [1056, 797] width 102 height 32
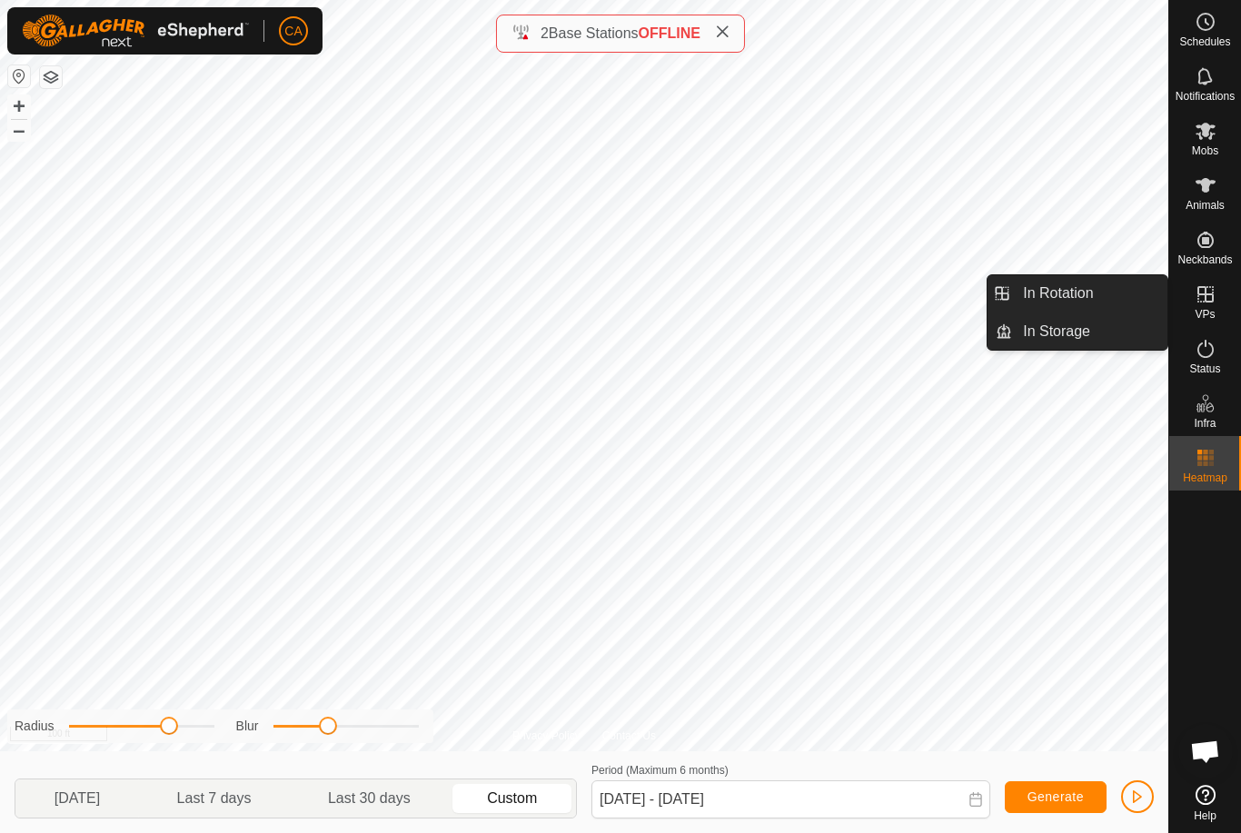
click at [1105, 292] on link "In Rotation" at bounding box center [1089, 293] width 155 height 36
